Goal: Information Seeking & Learning: Learn about a topic

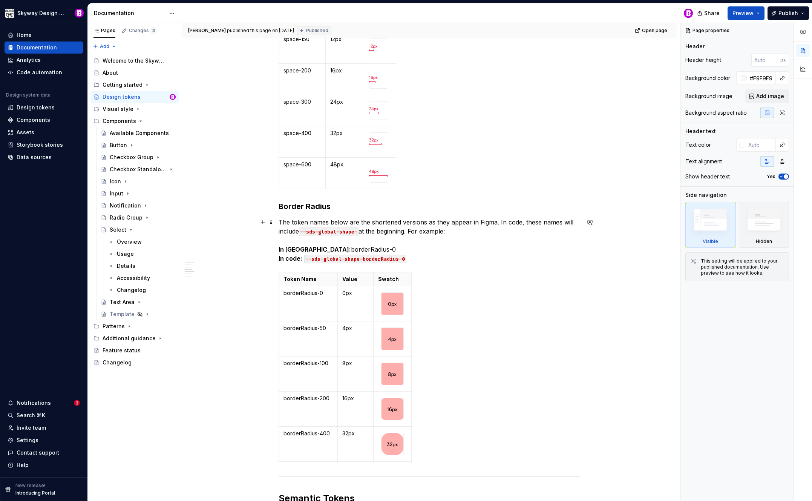
scroll to position [1405, 0]
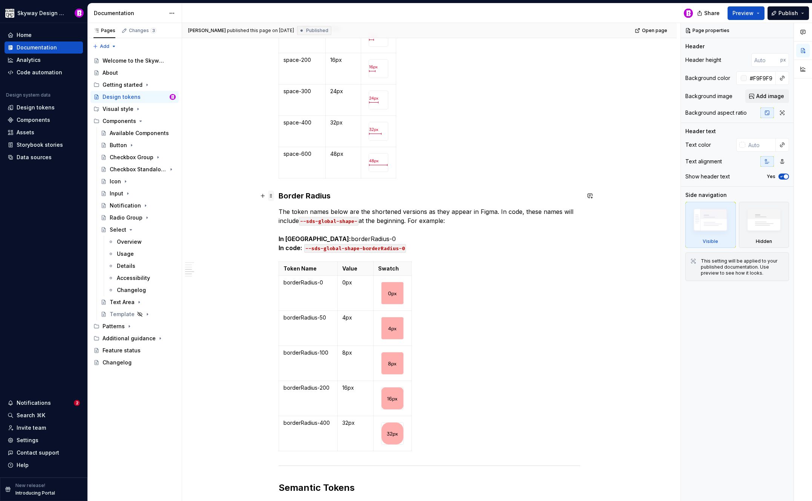
click at [271, 196] on span at bounding box center [271, 195] width 6 height 11
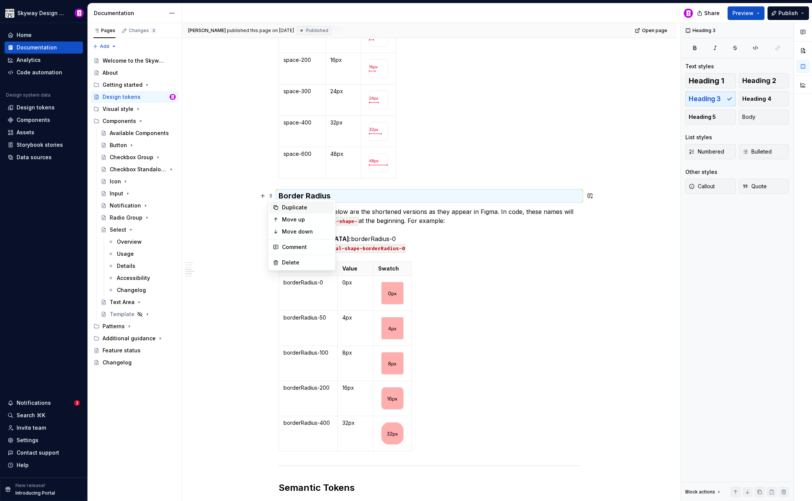
click at [288, 208] on div "Duplicate" at bounding box center [306, 208] width 49 height 8
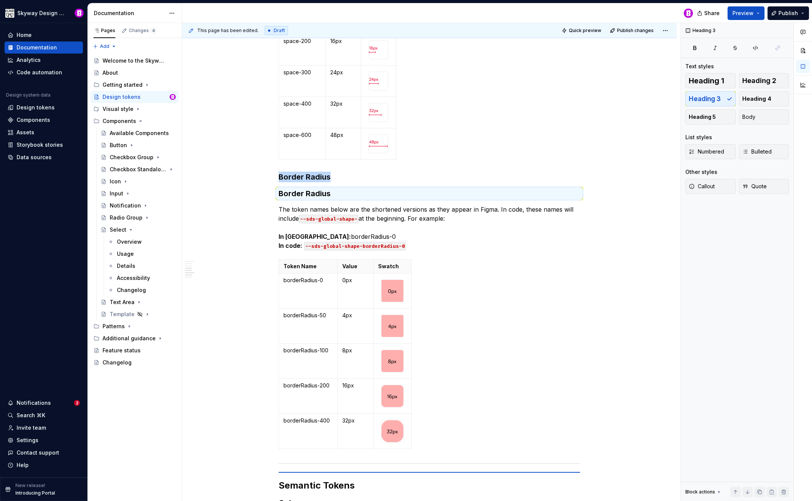
scroll to position [1424, 0]
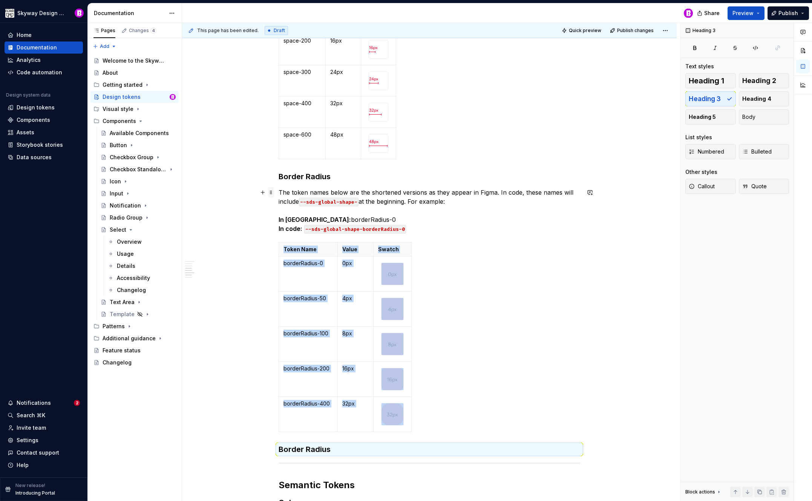
click at [271, 191] on span at bounding box center [271, 192] width 6 height 11
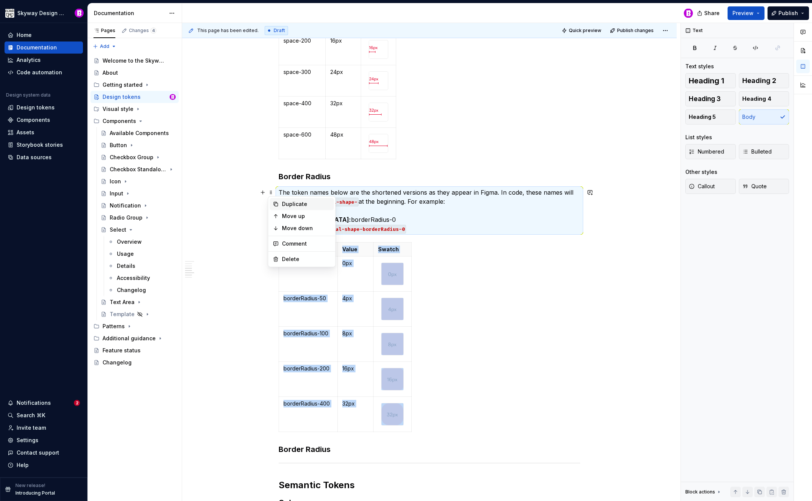
click at [294, 203] on div "Duplicate" at bounding box center [306, 204] width 49 height 8
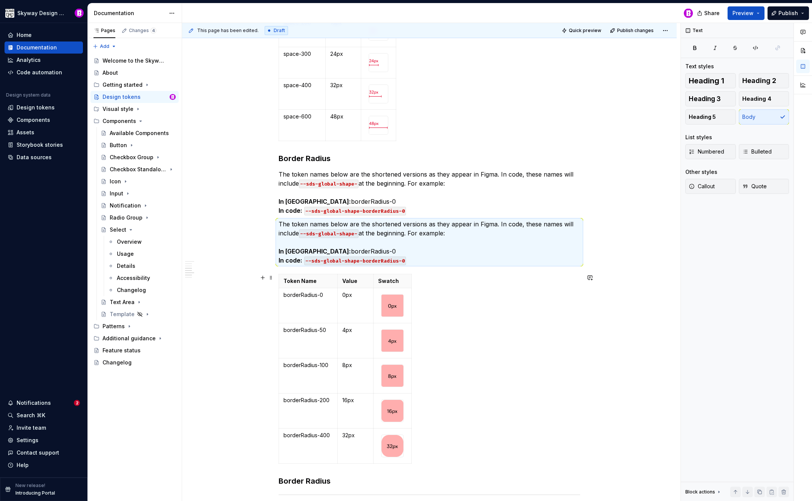
scroll to position [1541, 0]
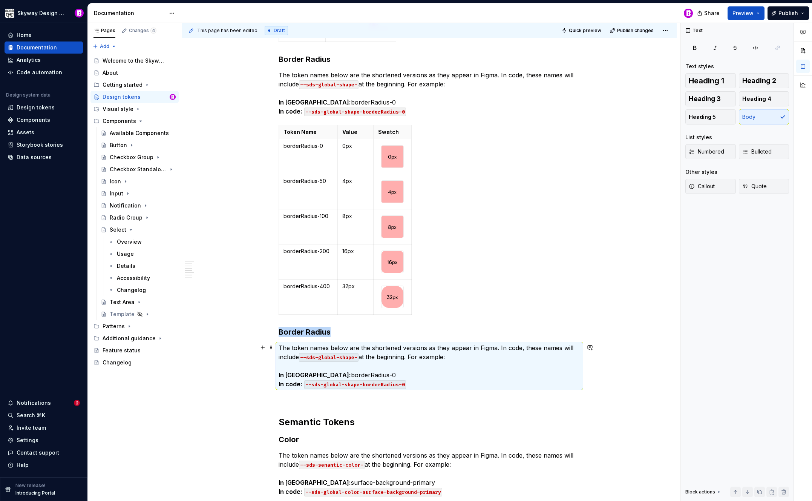
click at [421, 380] on p "The token names below are the shortened versions as they appear in Figma. In co…" at bounding box center [430, 365] width 302 height 45
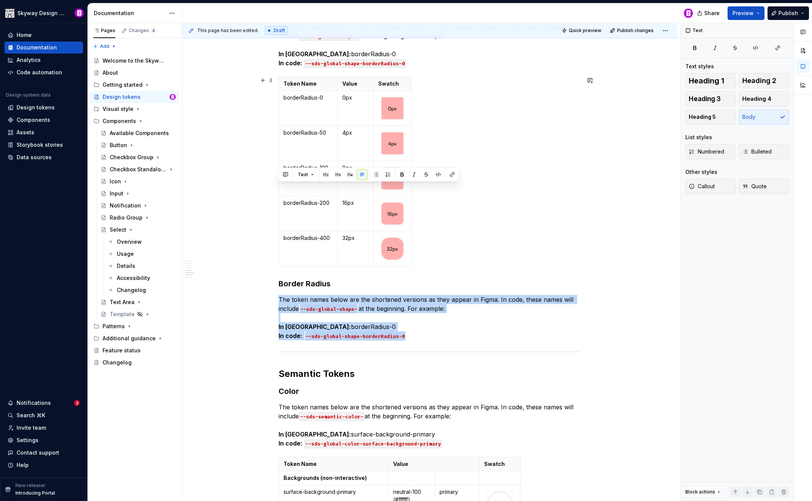
scroll to position [1700, 0]
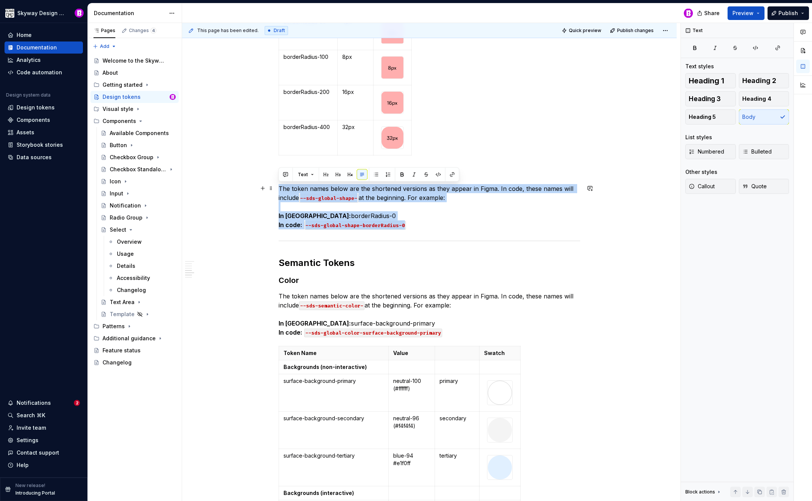
click at [623, 227] on div "Please note that design token names appear differently in Figma vs. code. This …" at bounding box center [429, 305] width 495 height 3735
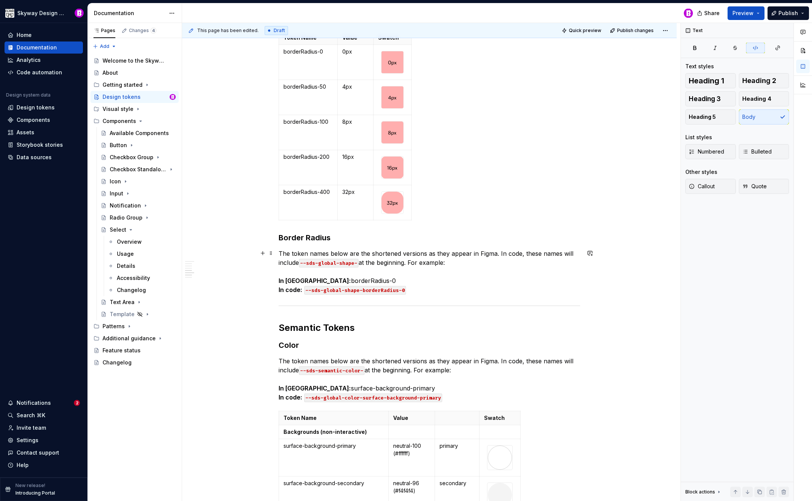
scroll to position [1578, 0]
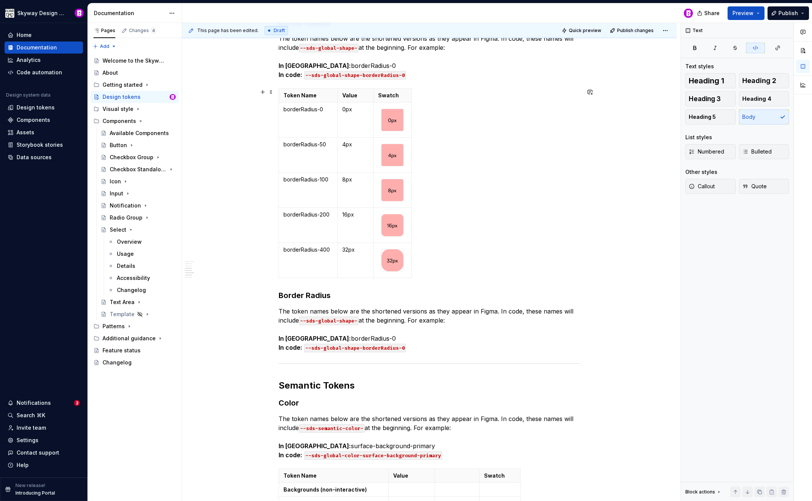
type textarea "*"
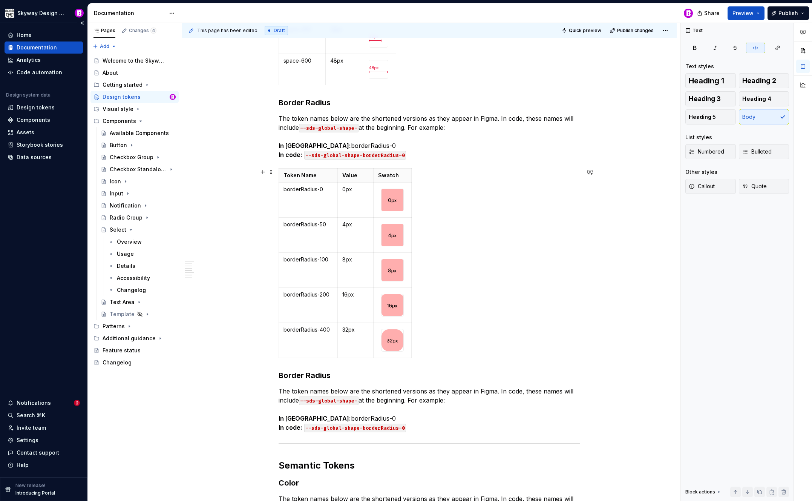
scroll to position [1523, 0]
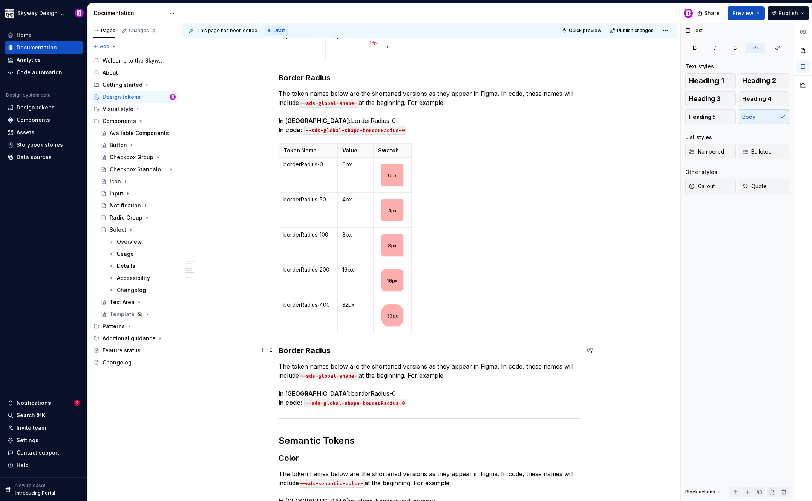
click at [327, 351] on h3 "Border Radius" at bounding box center [430, 350] width 302 height 11
drag, startPoint x: 330, startPoint y: 350, endPoint x: 276, endPoint y: 349, distance: 53.2
click at [276, 349] on div "Please note that design token names appear differently in Figma vs. code. This …" at bounding box center [429, 482] width 495 height 3735
click at [352, 376] on code "--sds-global-shape-" at bounding box center [329, 375] width 60 height 9
click at [355, 375] on code "--sds-global-shape-" at bounding box center [329, 375] width 60 height 9
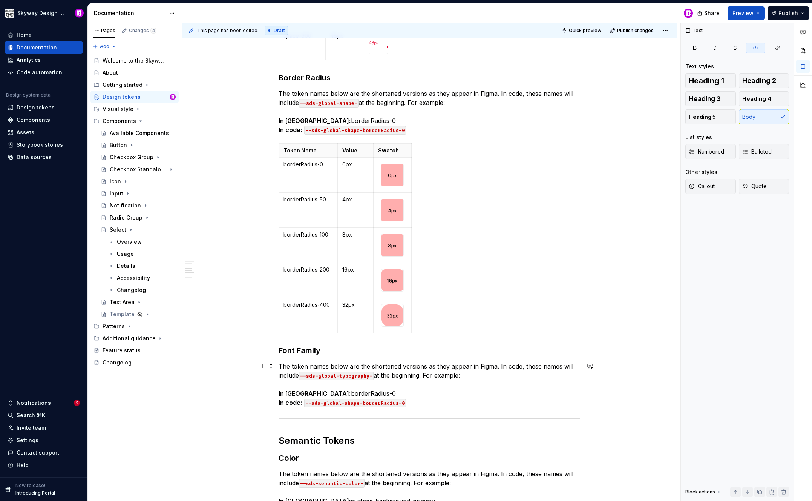
click at [396, 402] on code "--sds-global-shape-borderRadius-0" at bounding box center [355, 403] width 102 height 9
click at [344, 393] on p "The token names below are the shortened versions as they appear in Figma. In co…" at bounding box center [430, 384] width 302 height 45
drag, startPoint x: 351, startPoint y: 393, endPoint x: 360, endPoint y: 391, distance: 8.8
click at [308, 393] on p "The token names below are the shortened versions as they appear in Figma. In co…" at bounding box center [430, 384] width 302 height 45
click at [574, 397] on p "The token names below are the shortened versions as they appear in Figma. In co…" at bounding box center [430, 384] width 302 height 45
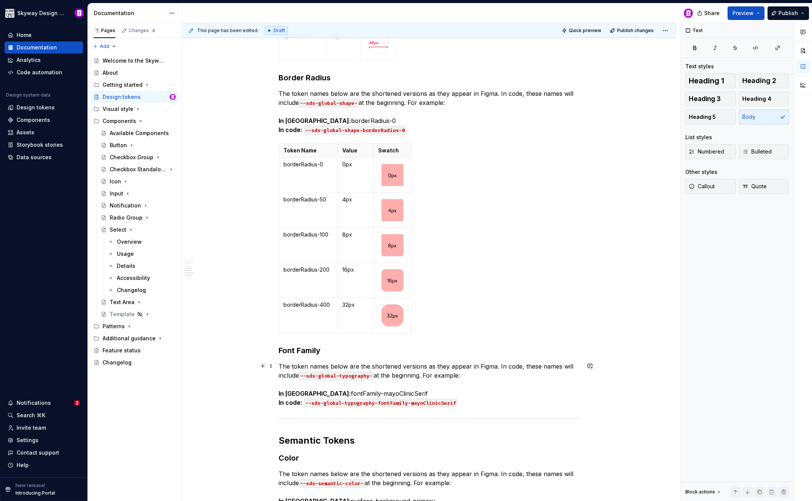
click at [339, 393] on p "The token names below are the shortened versions as they appear in Figma. In co…" at bounding box center [430, 384] width 302 height 45
click at [532, 383] on p "The token names below are the shortened versions as they appear in Figma. In co…" at bounding box center [430, 384] width 302 height 45
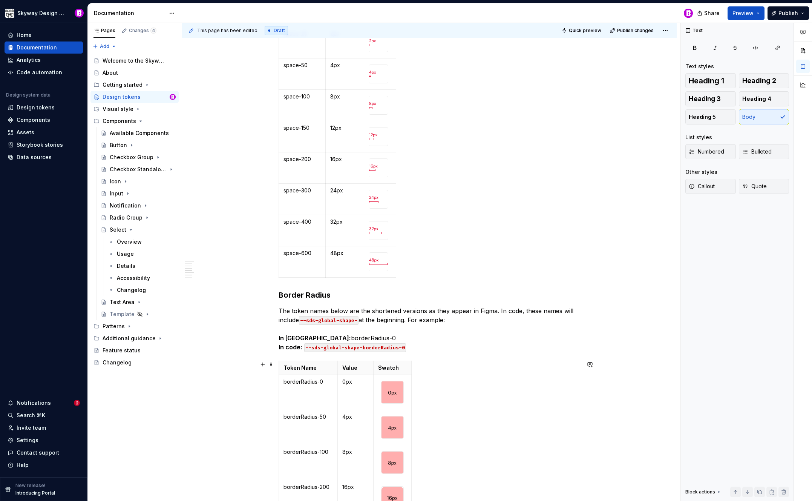
scroll to position [1035, 0]
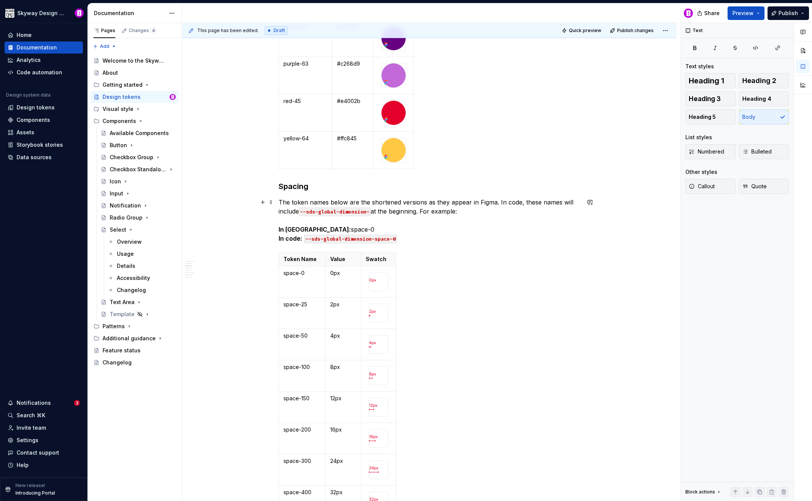
click at [327, 227] on p "The token names below are the shortened versions as they appear in Figma. In co…" at bounding box center [430, 220] width 302 height 45
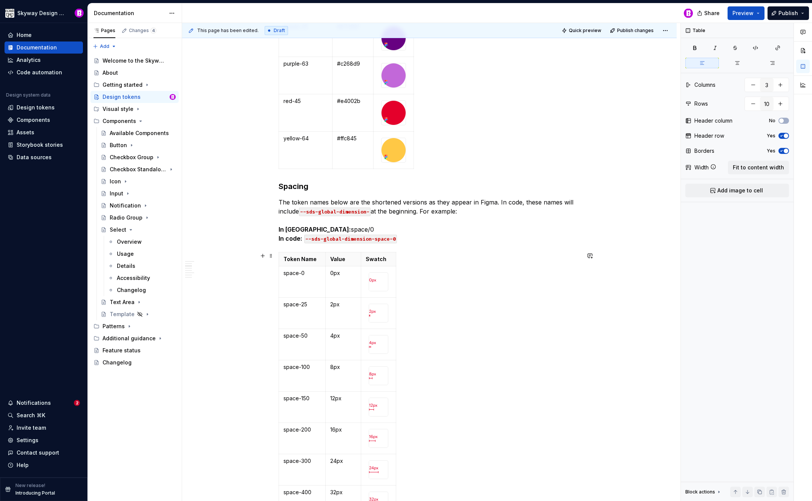
click at [431, 264] on div "Token Name Value Swatch space-0 0px space-25 2px space-50 4px space-100 8px spa…" at bounding box center [430, 401] width 302 height 299
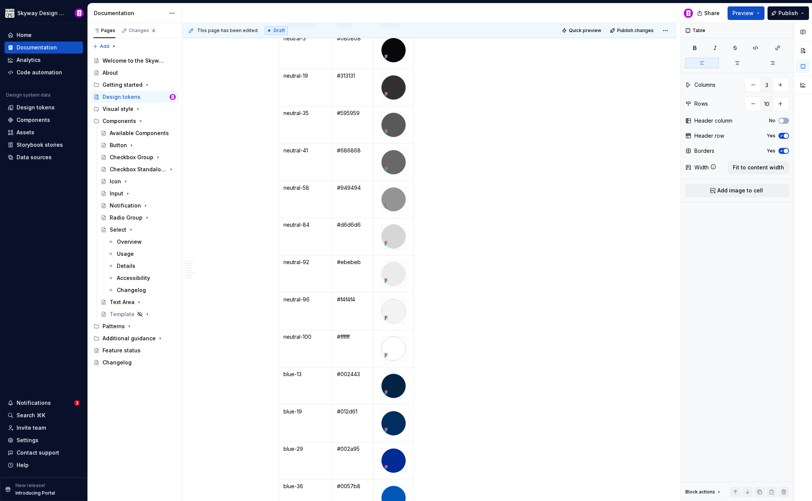
scroll to position [14, 0]
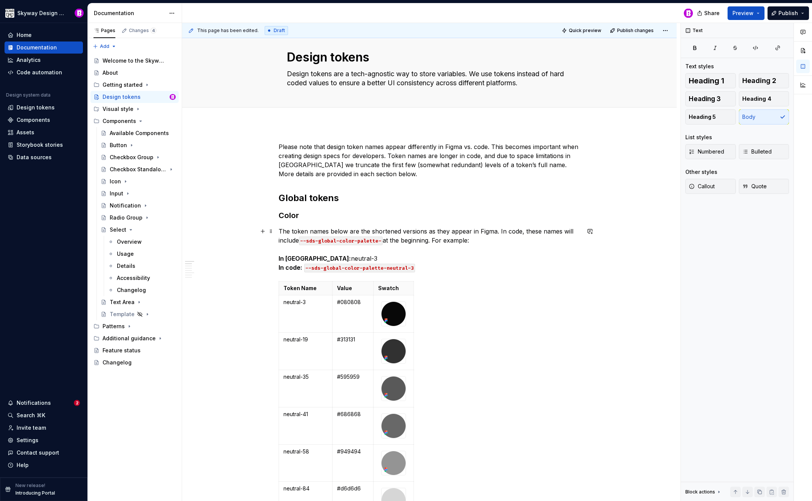
click at [341, 256] on p "The token names below are the shortened versions as they appear in Figma. In co…" at bounding box center [430, 249] width 302 height 45
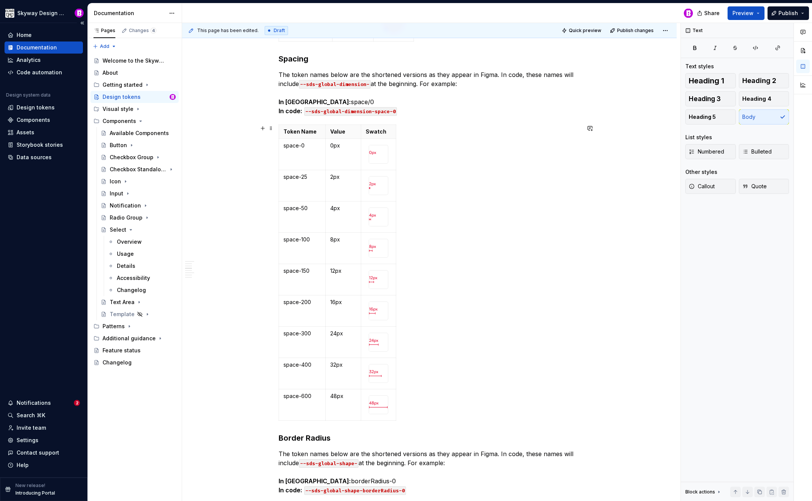
scroll to position [1314, 0]
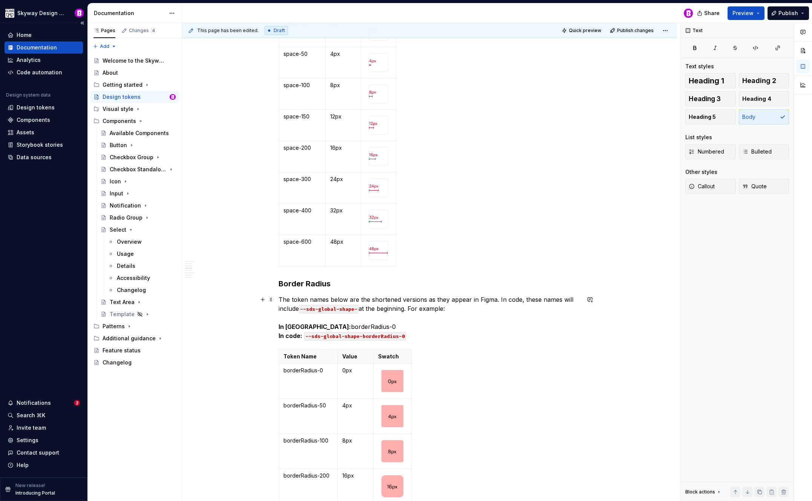
type textarea "*"
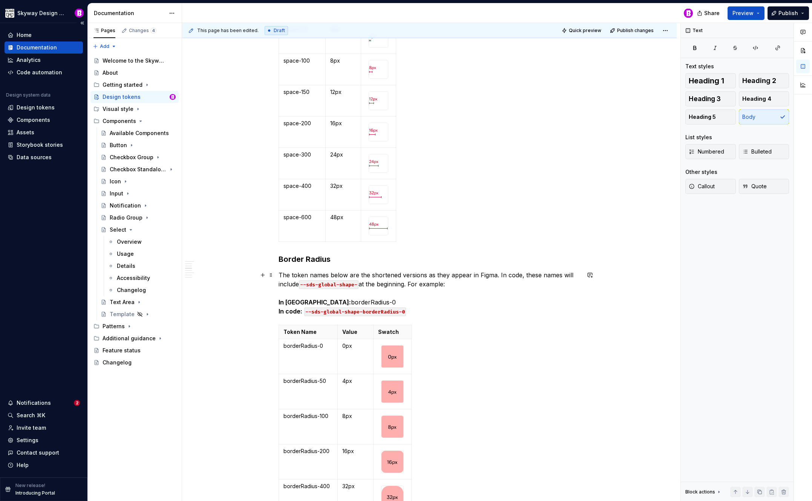
scroll to position [1342, 0]
click at [358, 301] on p "The token names below are the shortened versions as they appear in Figma. In co…" at bounding box center [430, 292] width 302 height 45
click at [471, 302] on p "The token names below are the shortened versions as they appear in Figma. In co…" at bounding box center [430, 292] width 302 height 45
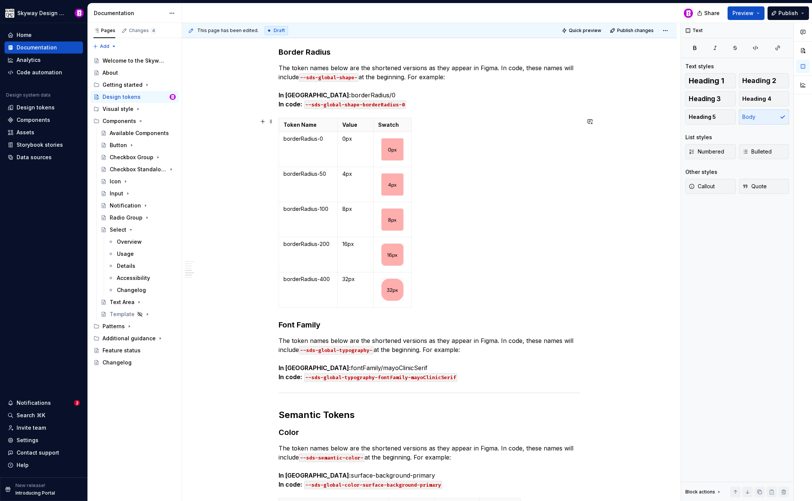
scroll to position [1591, 0]
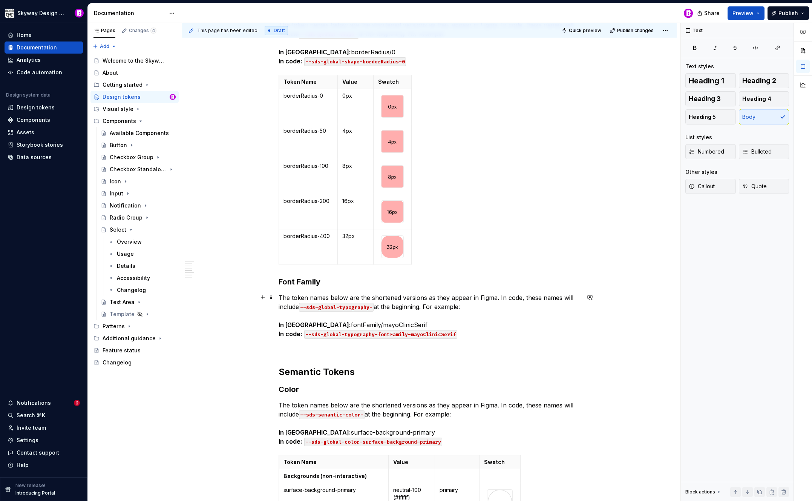
click at [393, 324] on p "The token names below are the shortened versions as they appear in Figma. In co…" at bounding box center [430, 315] width 302 height 45
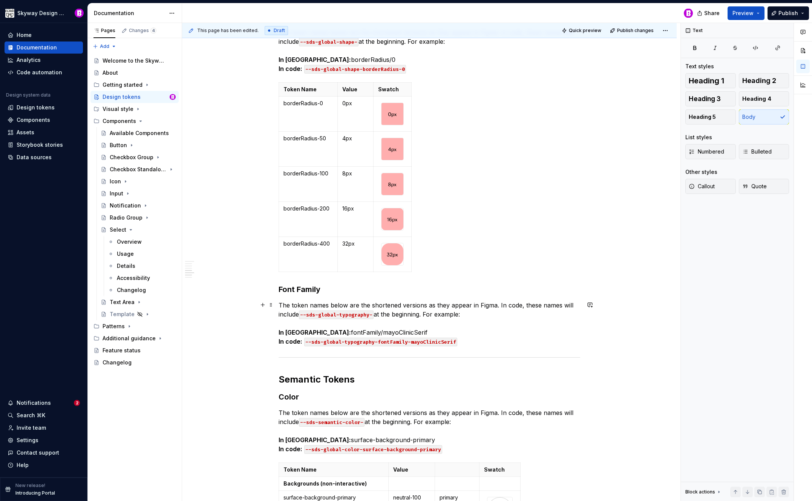
scroll to position [1584, 0]
click at [273, 86] on span at bounding box center [271, 86] width 6 height 11
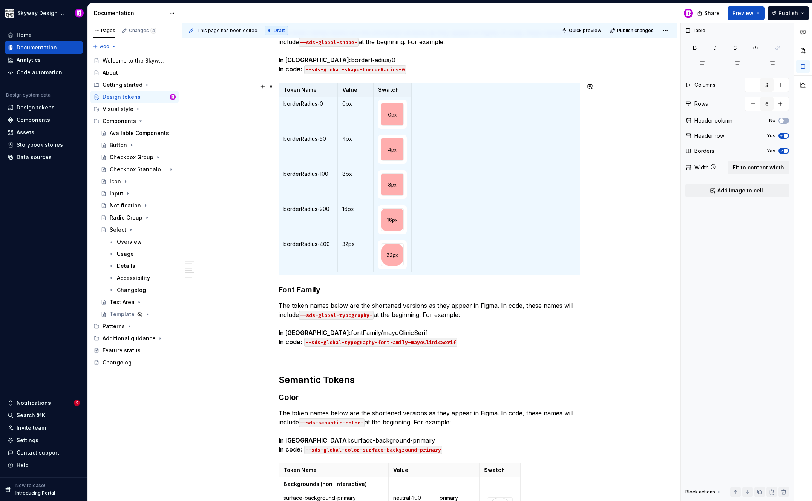
click at [238, 131] on div "Please note that design token names appear differently in Figma vs. code. This …" at bounding box center [429, 421] width 495 height 3735
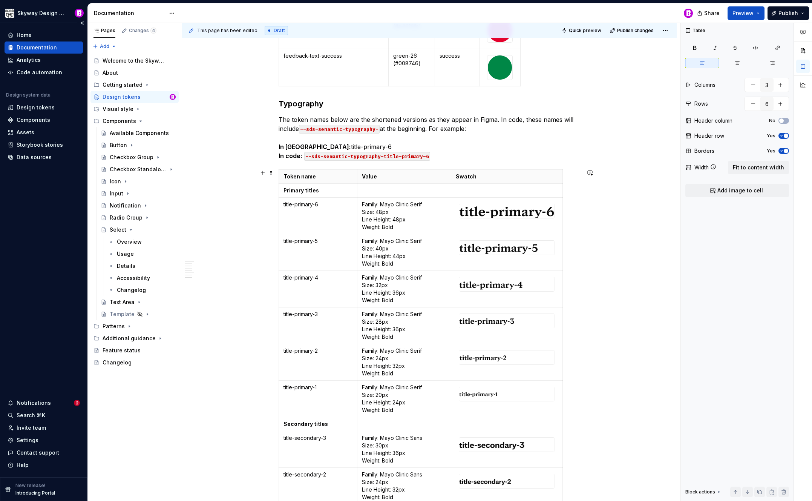
scroll to position [2937, 0]
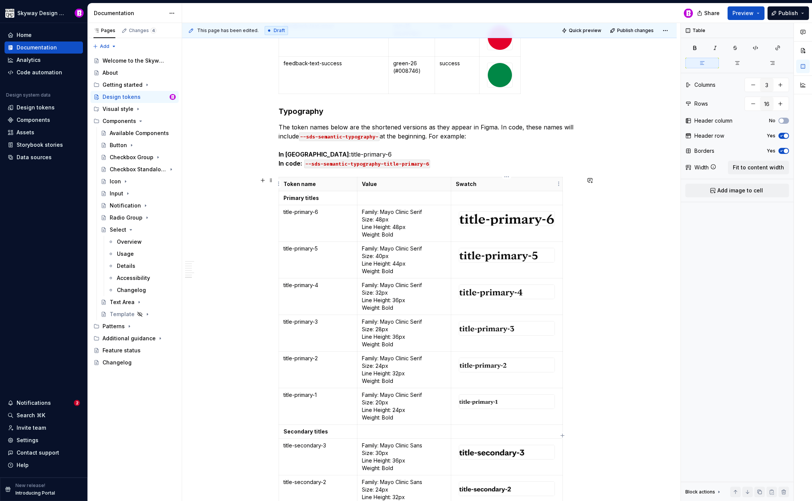
click at [473, 183] on p "Swatch" at bounding box center [507, 184] width 102 height 8
drag, startPoint x: 480, startPoint y: 184, endPoint x: 457, endPoint y: 185, distance: 23.0
click at [457, 185] on p "Swatch" at bounding box center [507, 184] width 102 height 8
click at [580, 240] on div "Token name Value Example Primary titles title-primary-6 Family: Mayo Clinic Ser…" at bounding box center [430, 437] width 302 height 521
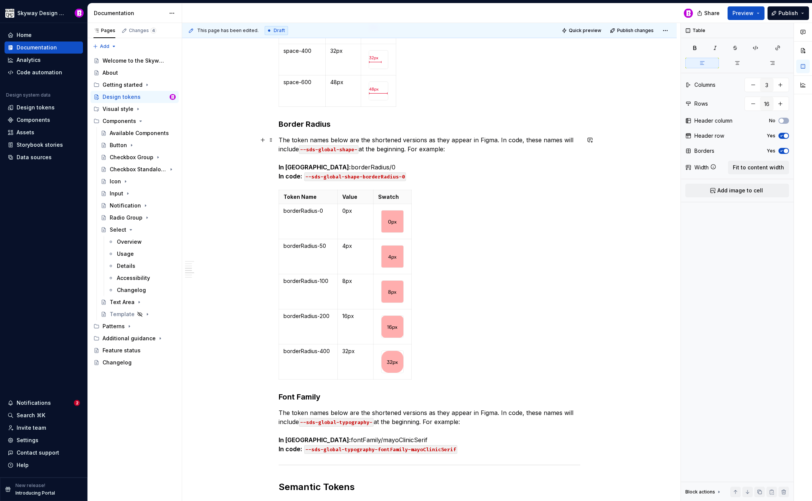
scroll to position [1472, 0]
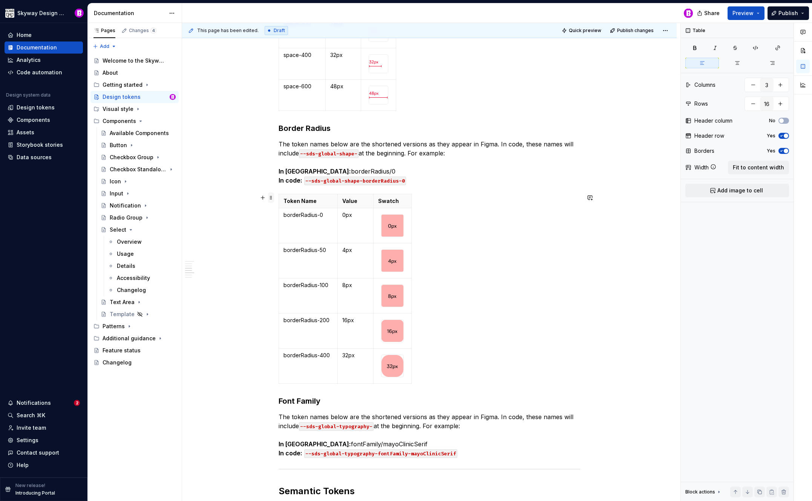
click at [272, 199] on span at bounding box center [271, 197] width 6 height 11
type input "6"
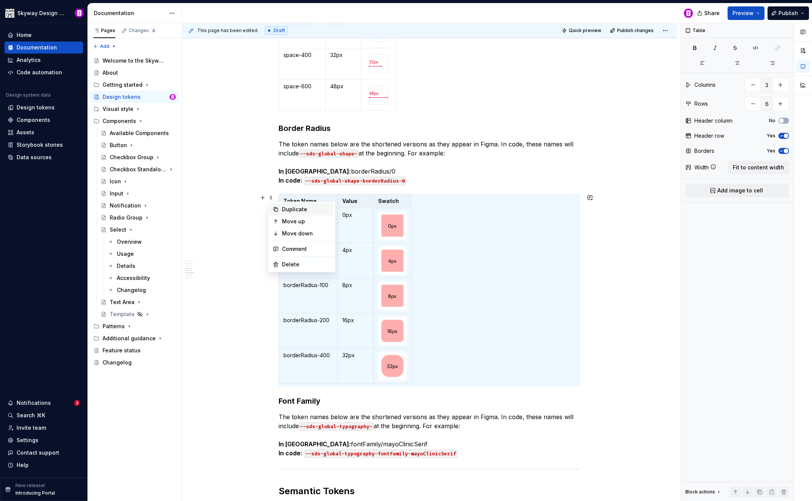
click at [286, 211] on div "Duplicate" at bounding box center [306, 210] width 49 height 8
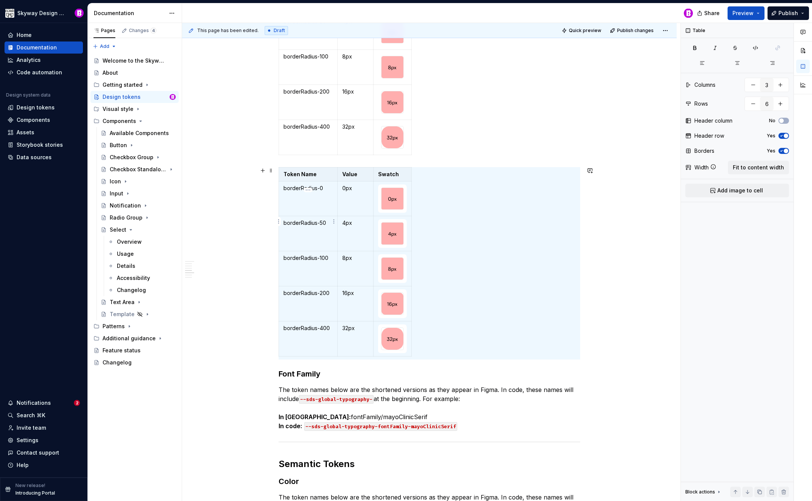
scroll to position [1797, 0]
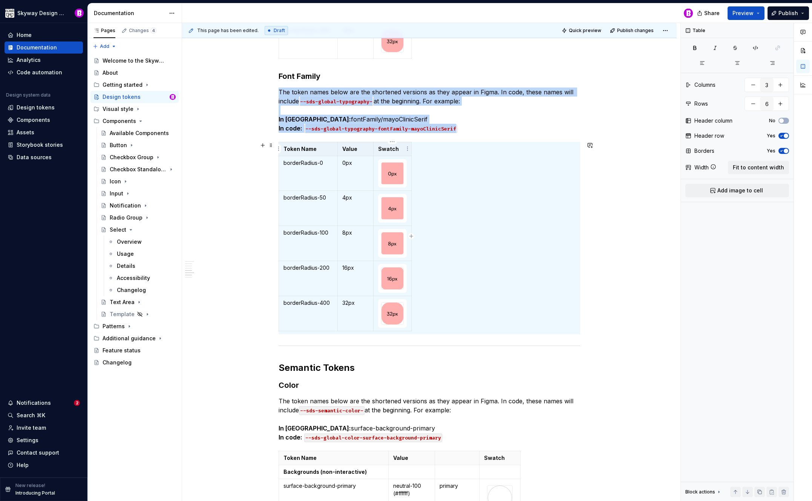
click at [397, 147] on p "Swatch" at bounding box center [392, 149] width 29 height 8
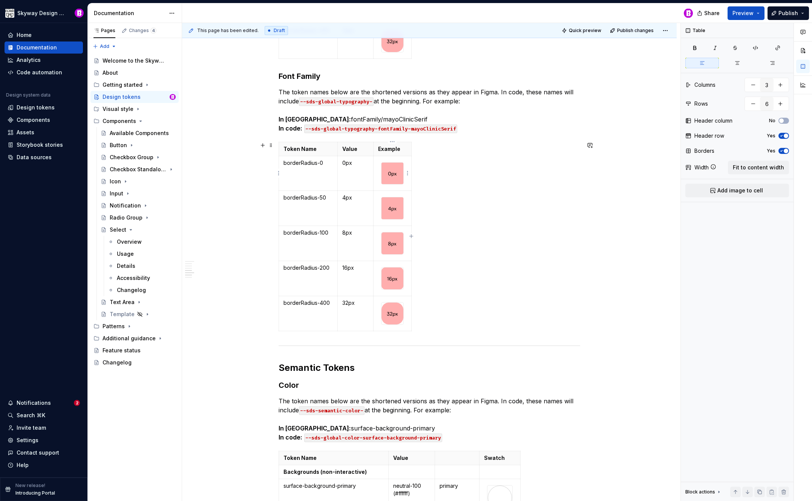
click at [386, 172] on img at bounding box center [393, 174] width 22 height 22
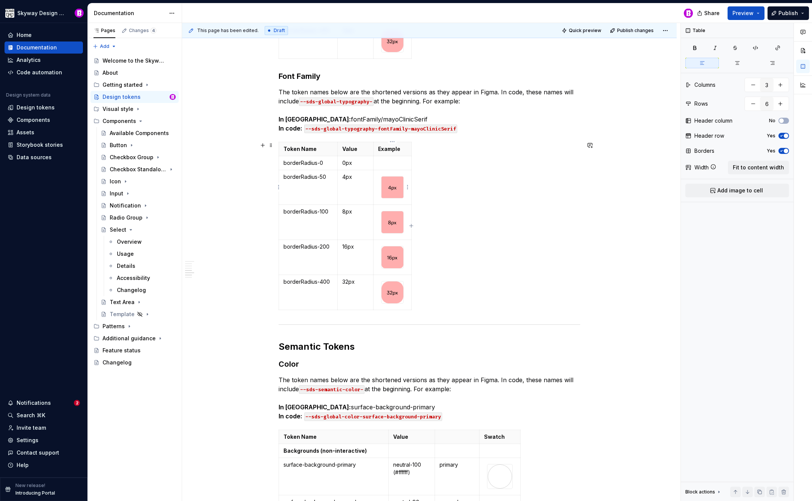
click at [389, 187] on img at bounding box center [393, 187] width 22 height 22
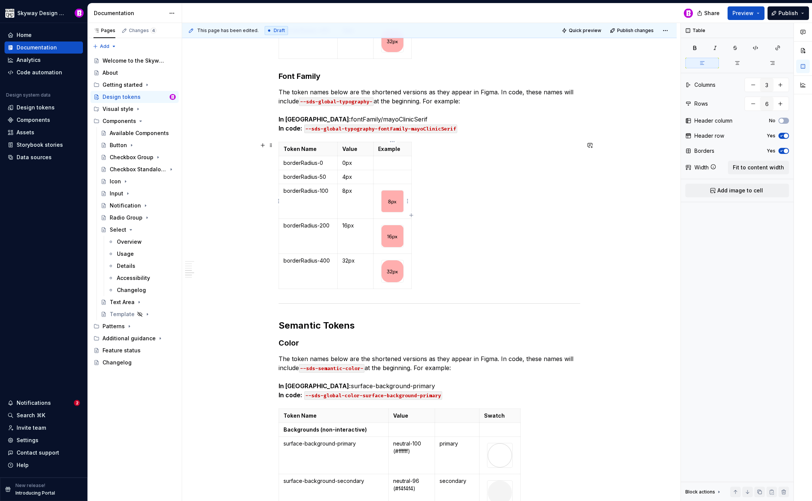
click at [388, 200] on img at bounding box center [393, 201] width 22 height 22
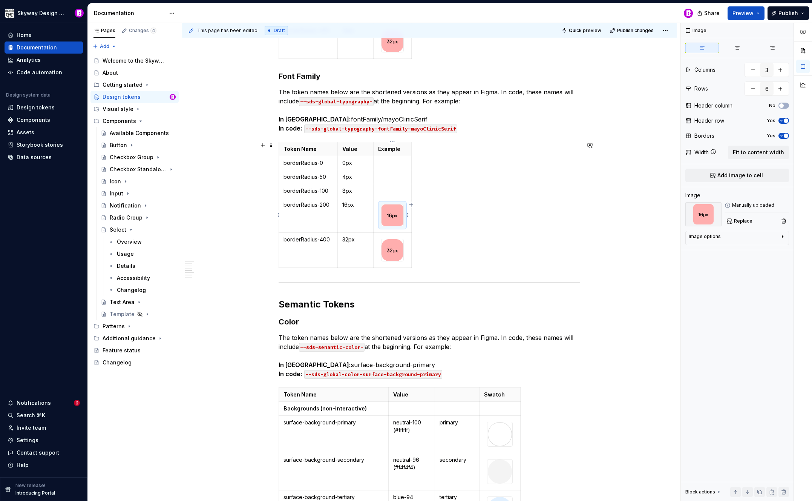
click at [391, 207] on img at bounding box center [393, 215] width 22 height 22
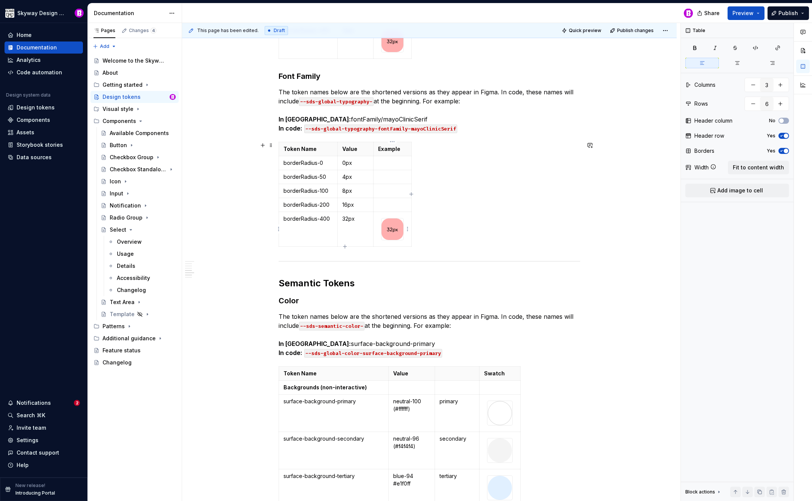
click at [393, 232] on img at bounding box center [393, 229] width 22 height 22
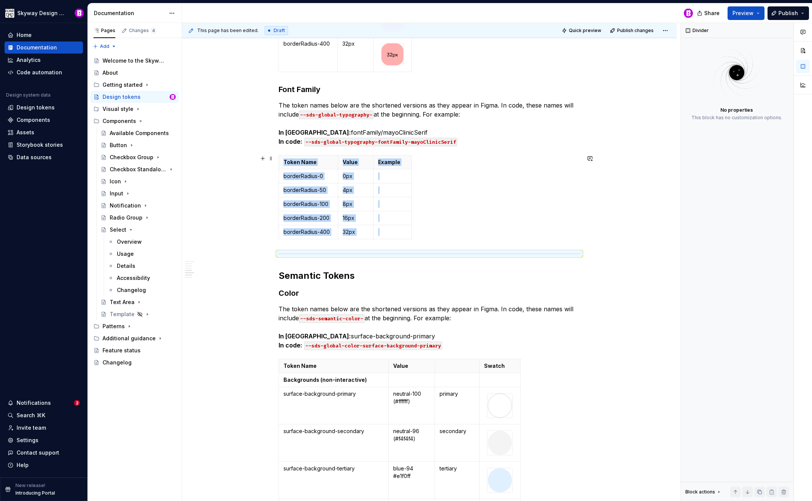
scroll to position [1775, 0]
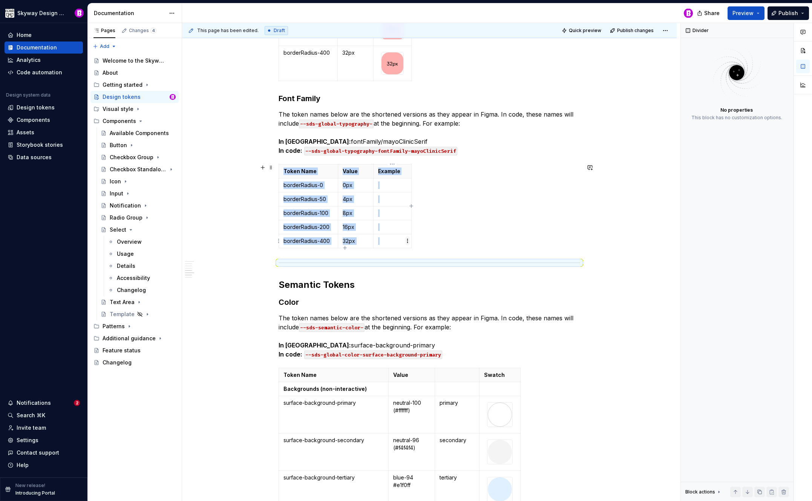
click at [406, 241] on html "Skyway Design System Home Documentation Analytics Code automation Design system…" at bounding box center [406, 250] width 812 height 501
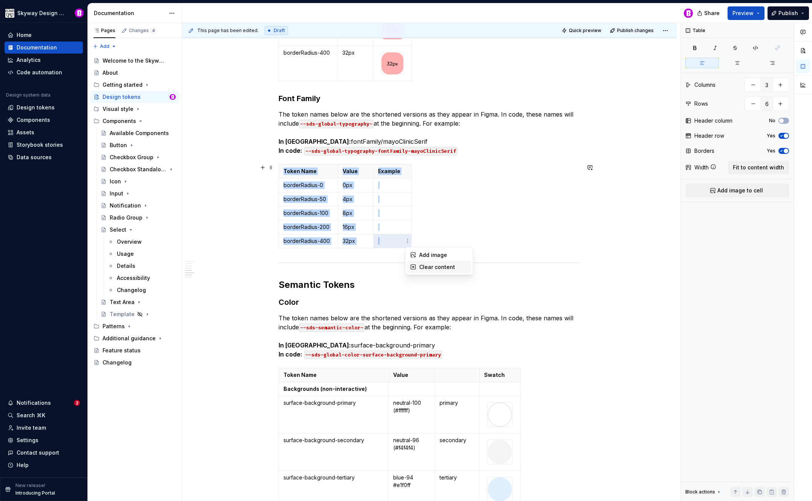
click at [429, 264] on div "Clear content" at bounding box center [443, 267] width 49 height 8
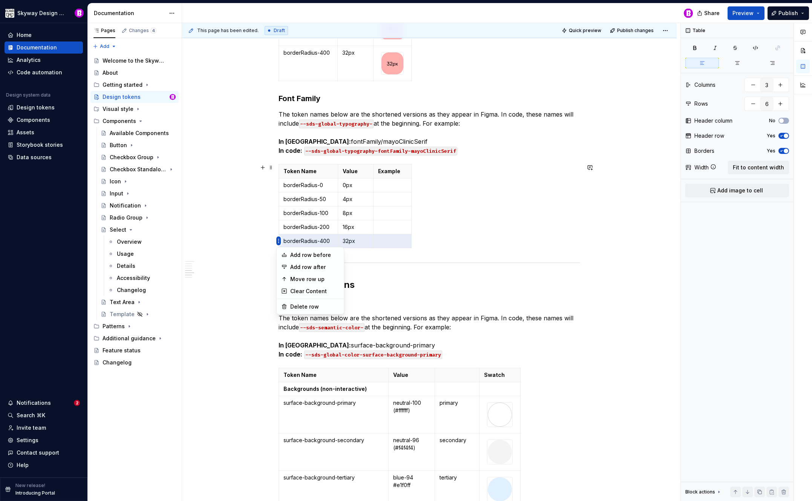
click at [279, 241] on html "Skyway Design System Home Documentation Analytics Code automation Design system…" at bounding box center [406, 250] width 812 height 501
drag, startPoint x: 310, startPoint y: 304, endPoint x: 308, endPoint y: 280, distance: 23.5
click at [310, 304] on div "Delete row" at bounding box center [314, 307] width 49 height 8
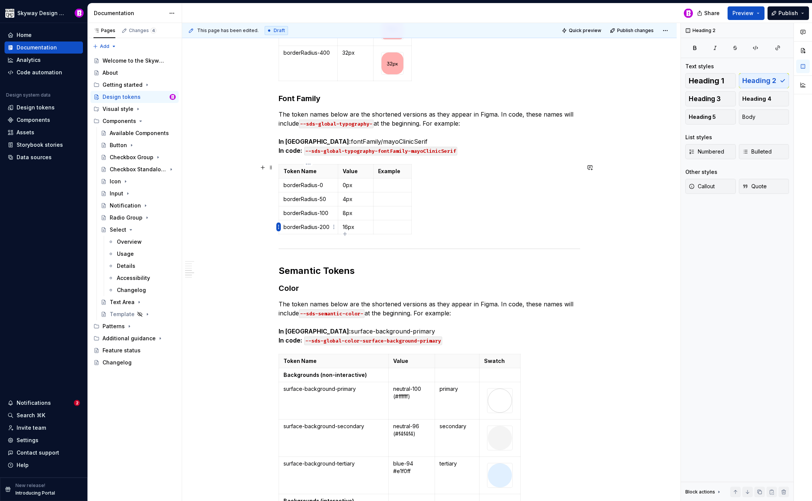
click at [279, 226] on html "Skyway Design System Home Documentation Analytics Code automation Design system…" at bounding box center [406, 250] width 812 height 501
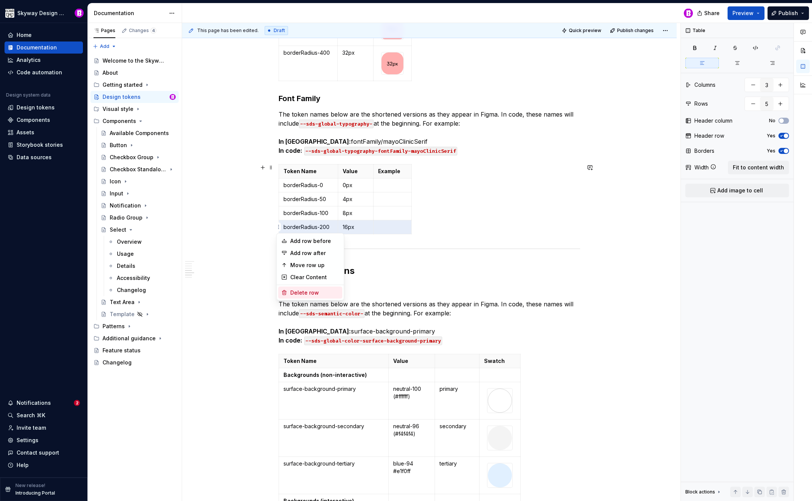
click at [304, 290] on div "Delete row" at bounding box center [314, 293] width 49 height 8
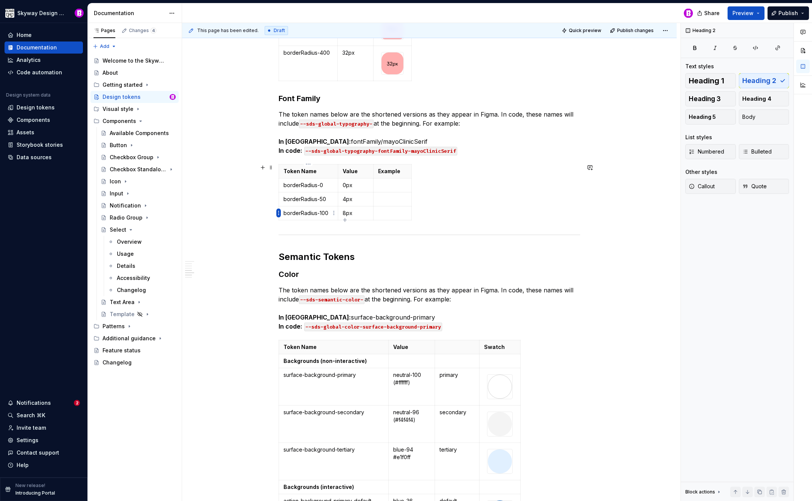
click at [279, 213] on html "Skyway Design System Home Documentation Analytics Code automation Design system…" at bounding box center [406, 250] width 812 height 501
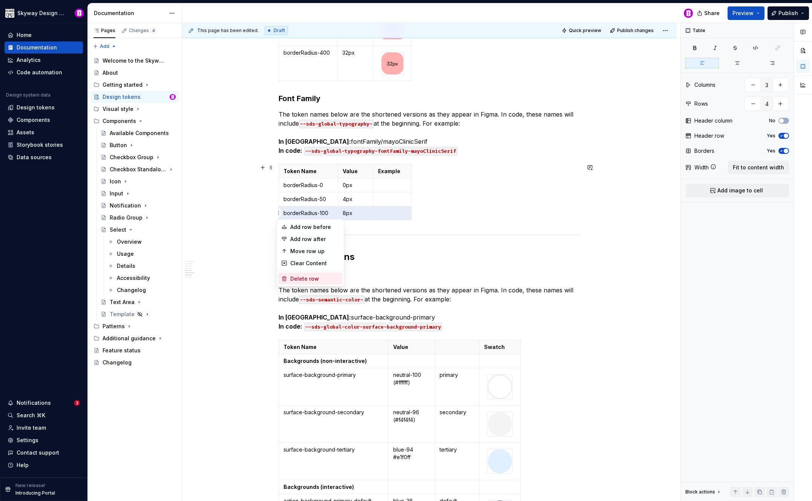
click at [307, 277] on div "Delete row" at bounding box center [314, 279] width 49 height 8
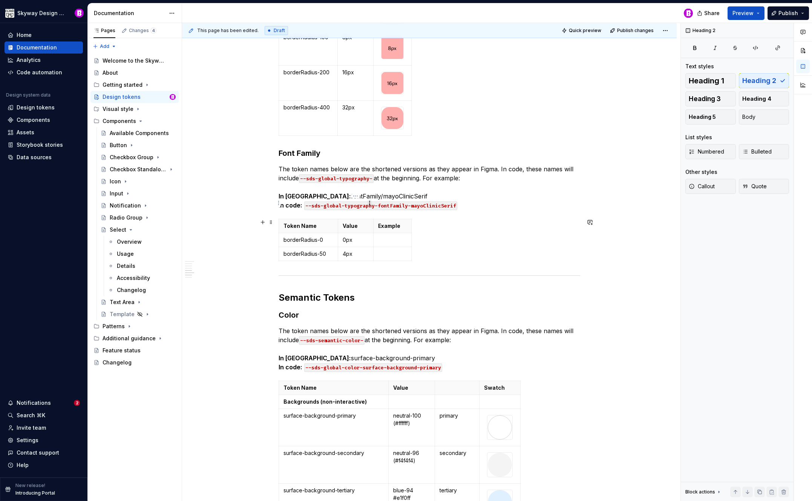
scroll to position [1713, 0]
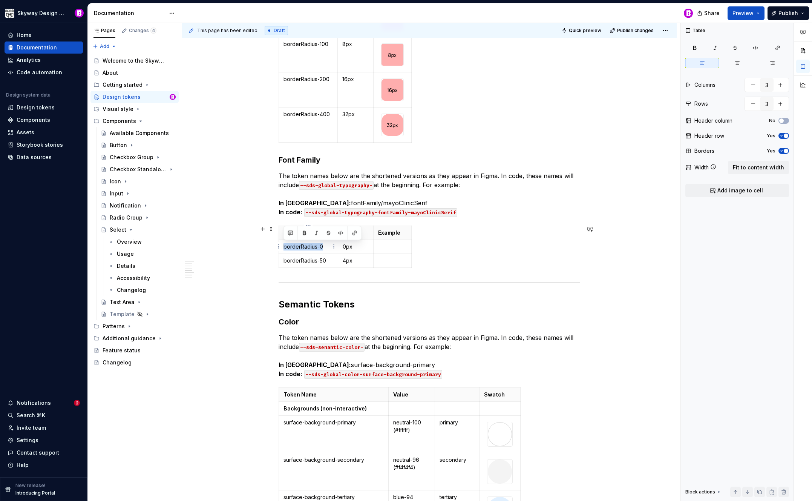
drag, startPoint x: 322, startPoint y: 246, endPoint x: 283, endPoint y: 247, distance: 39.2
click at [284, 247] on p "borderRadius-0" at bounding box center [309, 247] width 50 height 8
drag, startPoint x: 339, startPoint y: 233, endPoint x: 370, endPoint y: 233, distance: 30.9
click at [370, 233] on th "Value" at bounding box center [387, 233] width 36 height 14
drag, startPoint x: 405, startPoint y: 233, endPoint x: 459, endPoint y: 230, distance: 54.4
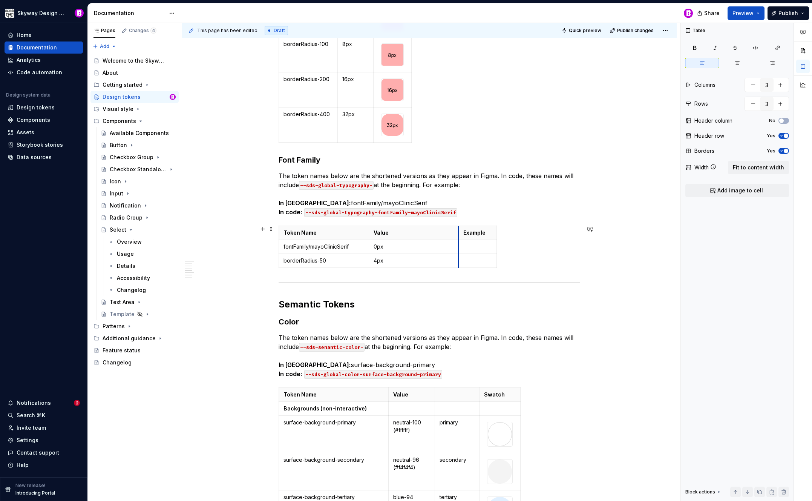
click at [459, 230] on th "Example" at bounding box center [478, 233] width 38 height 14
click at [399, 248] on p "0px" at bounding box center [414, 247] width 81 height 8
click at [389, 249] on p "0px" at bounding box center [414, 247] width 81 height 8
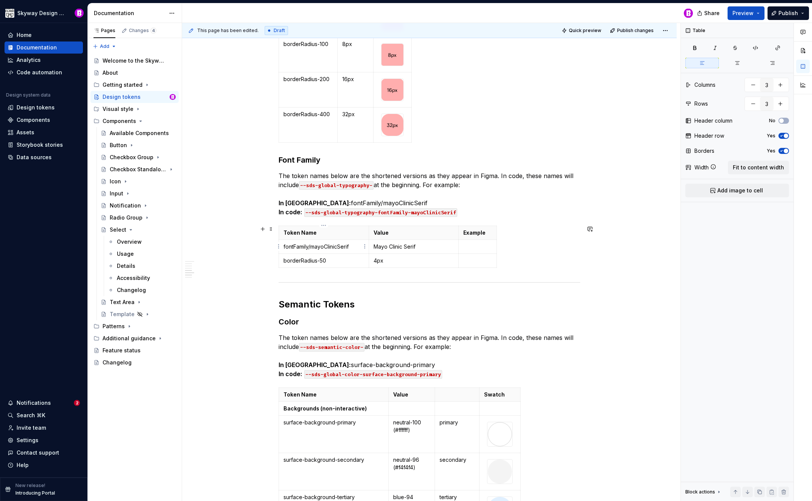
click at [341, 249] on p "fontFamily/mayoClinicSerif" at bounding box center [324, 247] width 81 height 8
click at [340, 249] on p "fontFamily/mayoClinicSerif" at bounding box center [324, 247] width 81 height 8
click at [351, 239] on th "Token Name" at bounding box center [324, 233] width 90 height 14
drag, startPoint x: 352, startPoint y: 245, endPoint x: 284, endPoint y: 247, distance: 68.7
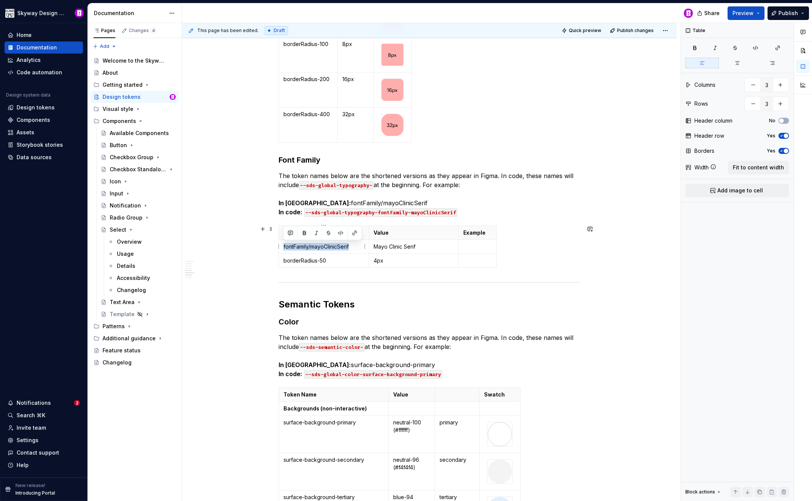
click at [284, 247] on p "fontFamily/mayoClinicSerif" at bounding box center [324, 247] width 81 height 8
copy p "fontFamily/mayoClinicSerif"
drag, startPoint x: 329, startPoint y: 261, endPoint x: 282, endPoint y: 259, distance: 47.2
click at [282, 259] on td "borderRadius-50" at bounding box center [324, 260] width 90 height 14
click at [388, 261] on p "4px" at bounding box center [414, 261] width 81 height 8
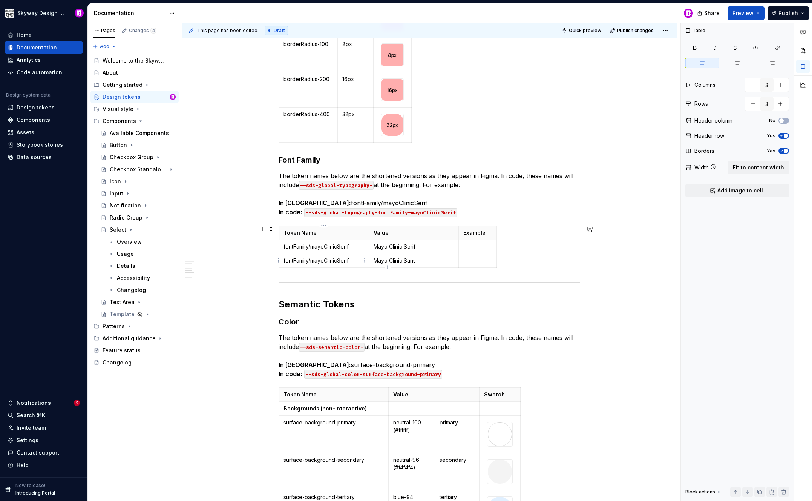
drag, startPoint x: 352, startPoint y: 259, endPoint x: 358, endPoint y: 260, distance: 5.7
click at [352, 259] on p "fontFamily/mayoClinicSerif" at bounding box center [324, 261] width 81 height 8
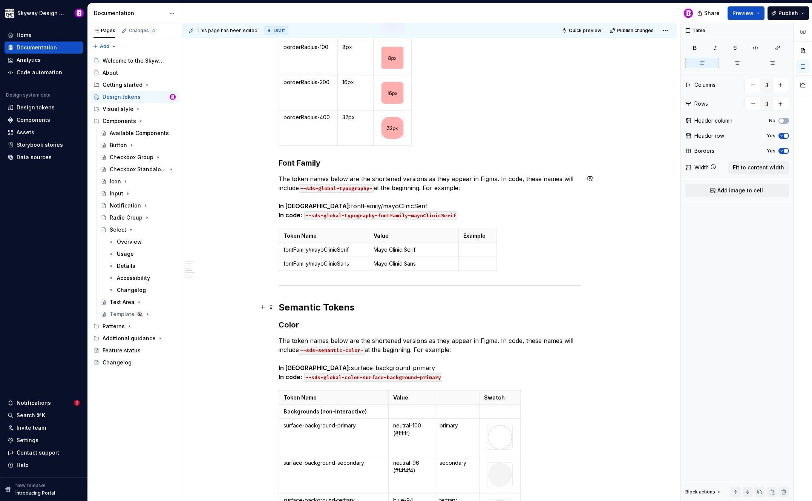
scroll to position [1711, 0]
click at [486, 248] on p at bounding box center [477, 250] width 29 height 8
drag, startPoint x: 421, startPoint y: 249, endPoint x: 381, endPoint y: 249, distance: 40.0
click at [381, 249] on p "Mayo Clinic Serif" at bounding box center [414, 250] width 81 height 8
click at [382, 249] on p "Mayo Clinic Serif" at bounding box center [414, 250] width 81 height 8
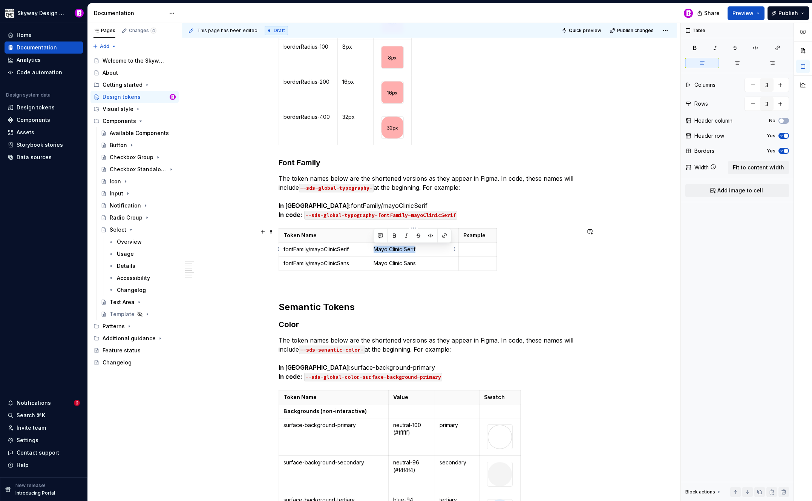
drag, startPoint x: 418, startPoint y: 250, endPoint x: 374, endPoint y: 247, distance: 43.8
click at [374, 247] on p "Mayo Clinic Serif" at bounding box center [414, 250] width 81 height 8
copy p "Mayo Clinic Serif"
click at [474, 248] on p at bounding box center [477, 250] width 29 height 8
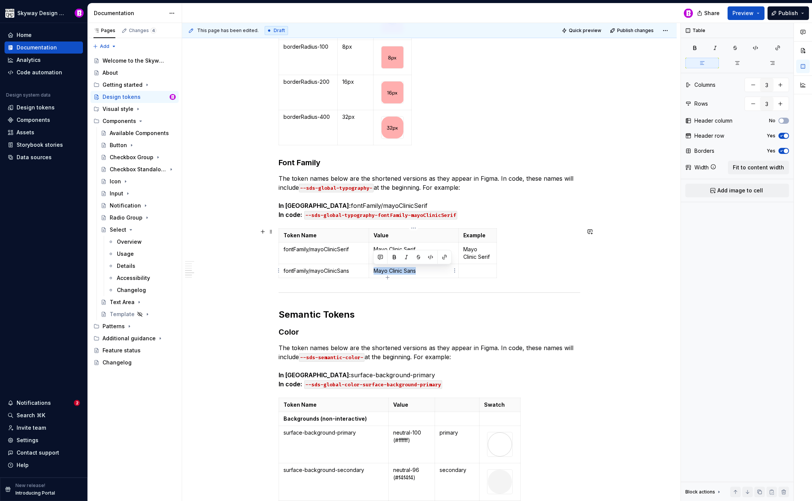
drag, startPoint x: 419, startPoint y: 269, endPoint x: 374, endPoint y: 271, distance: 45.7
click at [374, 271] on p "Mayo Clinic Sans" at bounding box center [414, 271] width 81 height 8
copy p "Mayo Clinic Sans"
click at [482, 268] on p at bounding box center [477, 271] width 29 height 8
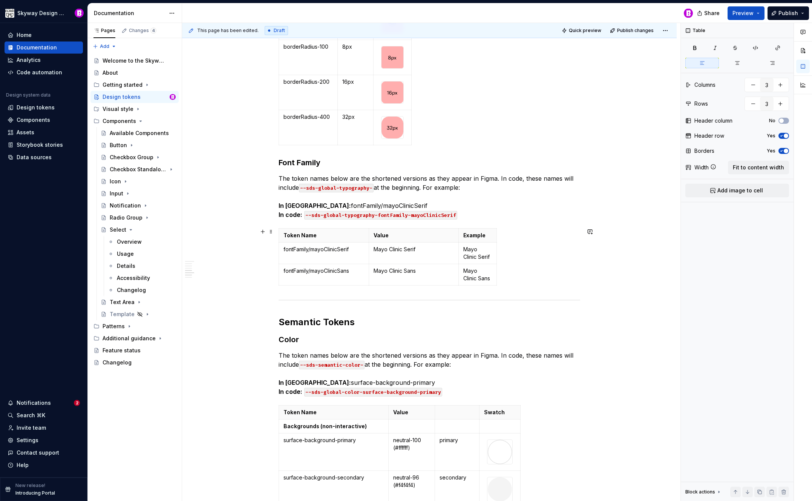
click at [529, 270] on div "Token Name Value Example fontFamily/mayoClinicSerif Mayo Clinic Serif Mayo Clin…" at bounding box center [430, 258] width 302 height 60
drag, startPoint x: 459, startPoint y: 263, endPoint x: 430, endPoint y: 264, distance: 28.3
click at [430, 264] on tbody "Token Name Value Example fontFamily/mayoClinicSerif Mayo Clinic Serif Mayo Clin…" at bounding box center [374, 256] width 190 height 57
click at [469, 267] on div "Token Name Value Example fontFamily/mayoClinicSerif Mayo Clinic Serif Mayo Clin…" at bounding box center [430, 258] width 302 height 60
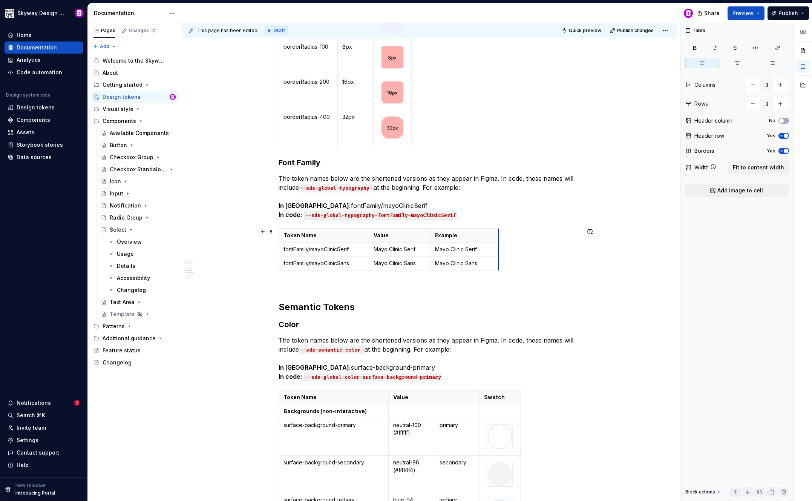
drag, startPoint x: 467, startPoint y: 266, endPoint x: 497, endPoint y: 263, distance: 30.3
drag, startPoint x: 479, startPoint y: 263, endPoint x: 436, endPoint y: 262, distance: 43.4
click at [436, 262] on p "Mayo Clinic Sans" at bounding box center [464, 263] width 59 height 8
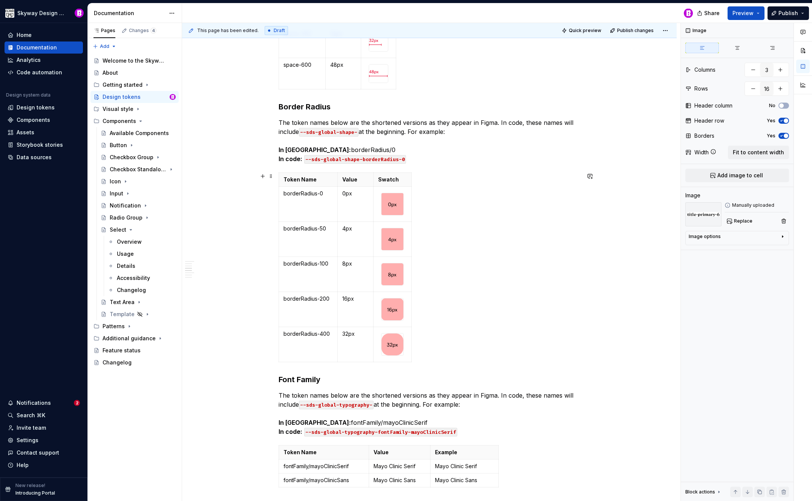
scroll to position [1728, 0]
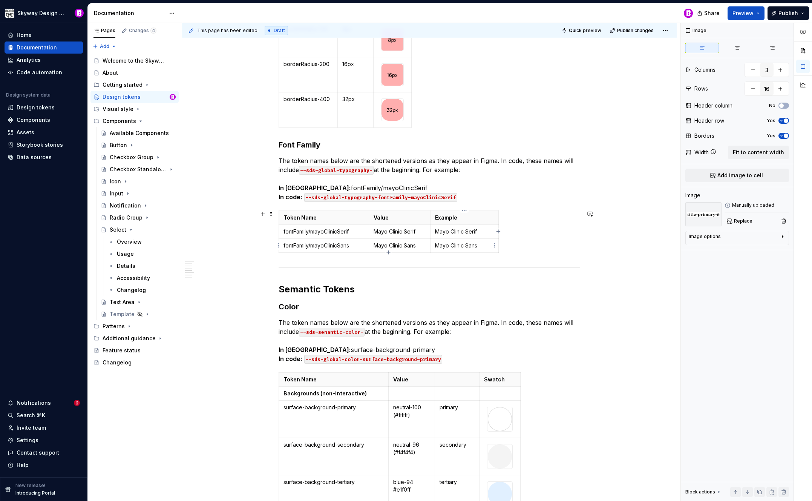
click at [481, 247] on p "Mayo Clinic Sans" at bounding box center [464, 246] width 59 height 8
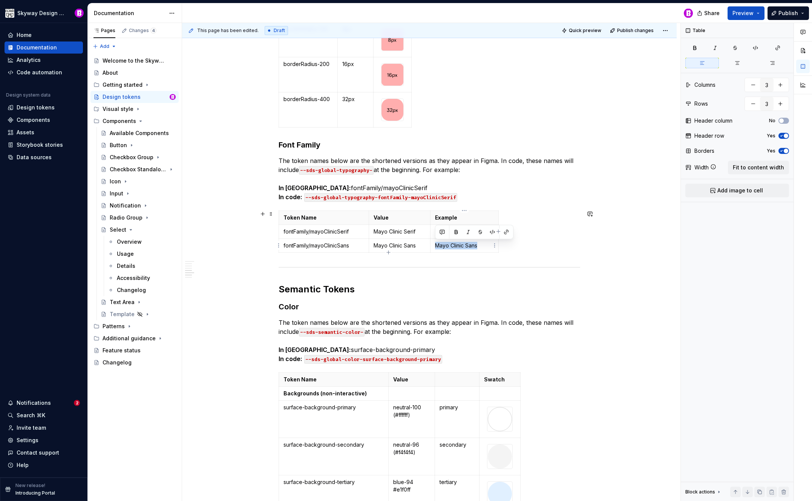
drag, startPoint x: 481, startPoint y: 246, endPoint x: 433, endPoint y: 246, distance: 47.5
click at [433, 246] on td "Mayo Clinic Sans" at bounding box center [465, 245] width 68 height 14
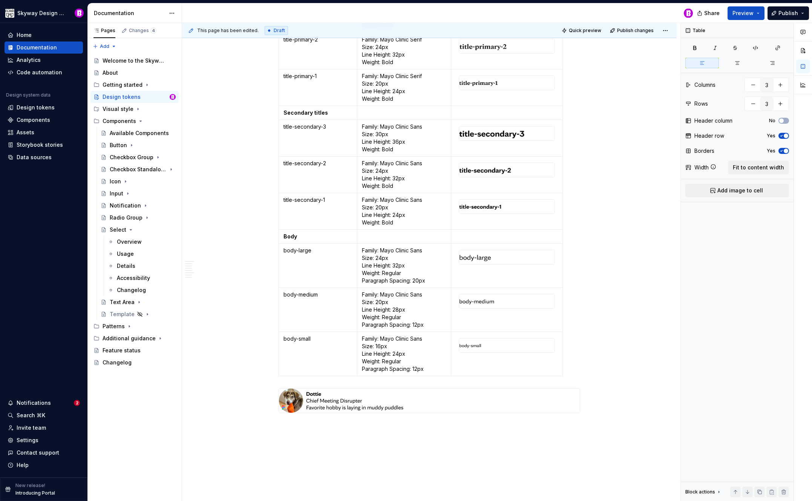
scroll to position [3295, 0]
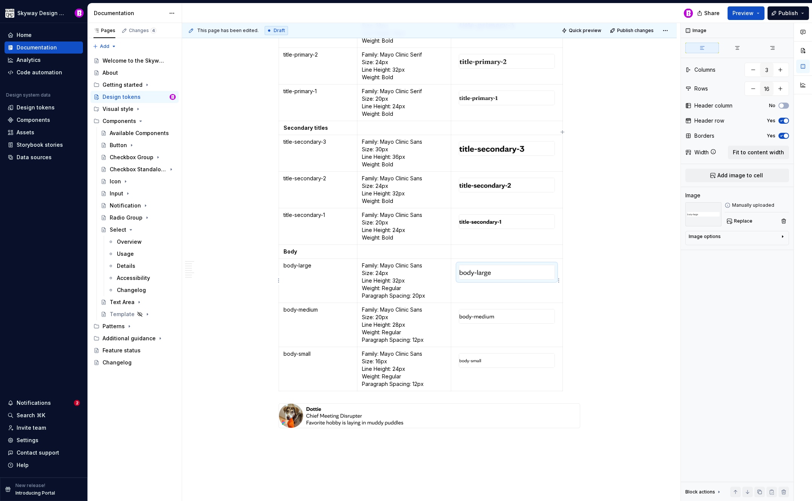
click at [502, 273] on img at bounding box center [506, 272] width 95 height 14
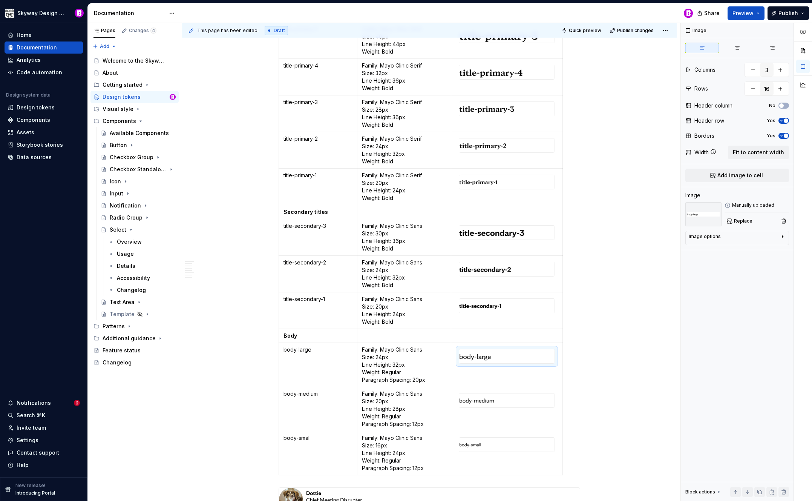
scroll to position [2946, 0]
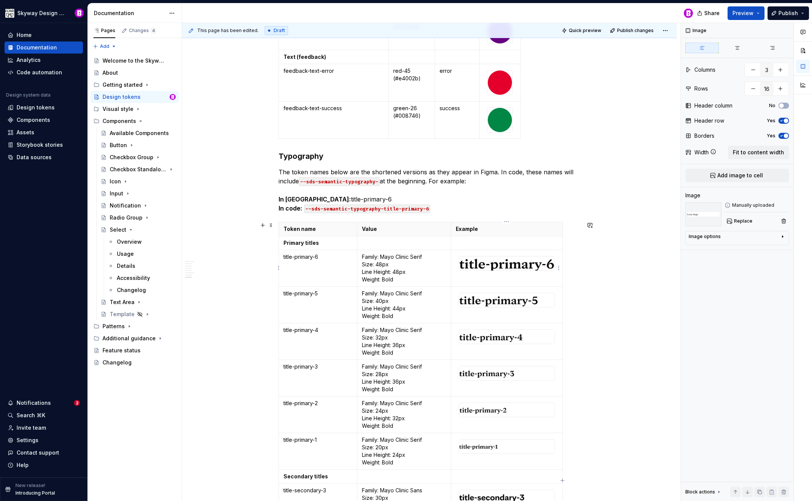
click at [516, 266] on img at bounding box center [506, 263] width 95 height 14
click at [708, 213] on img at bounding box center [704, 214] width 36 height 24
click at [755, 206] on div "Manually uploaded" at bounding box center [757, 205] width 64 height 6
click at [784, 237] on icon "button" at bounding box center [783, 236] width 6 height 6
click at [749, 224] on button "Replace" at bounding box center [740, 221] width 31 height 11
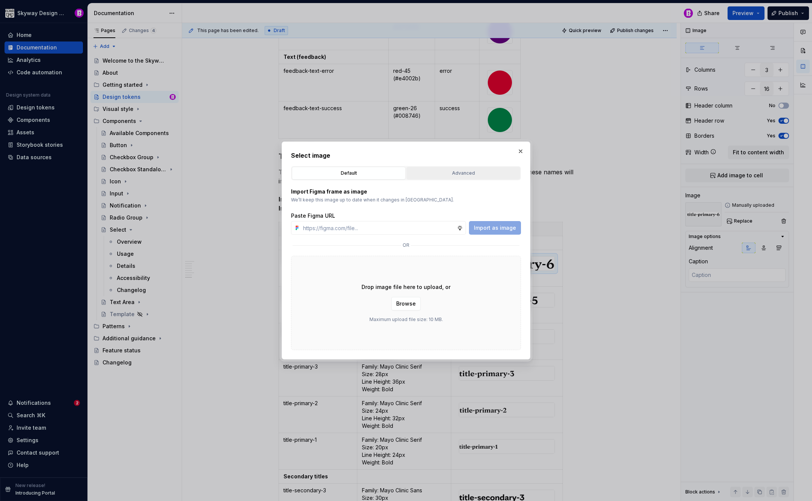
click at [472, 172] on div "Advanced" at bounding box center [463, 173] width 109 height 8
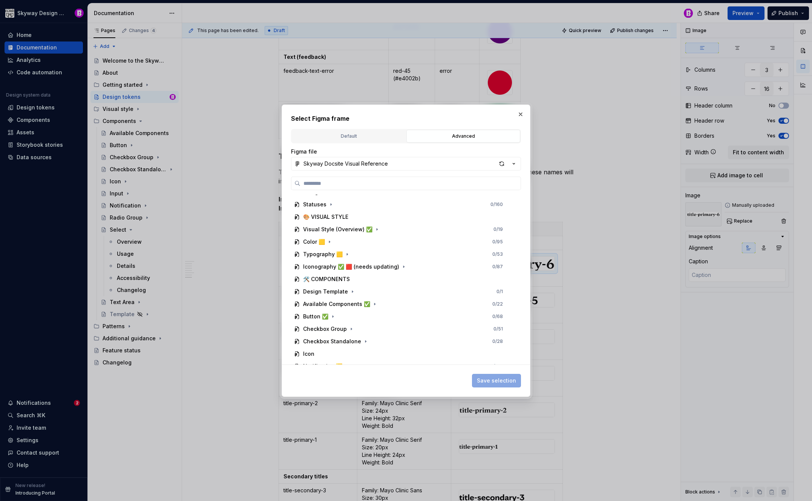
scroll to position [129, 0]
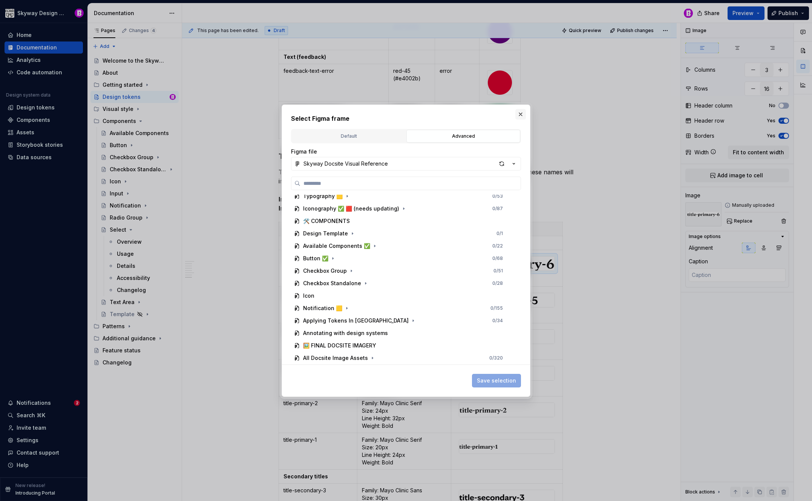
click at [521, 112] on button "button" at bounding box center [521, 114] width 11 height 11
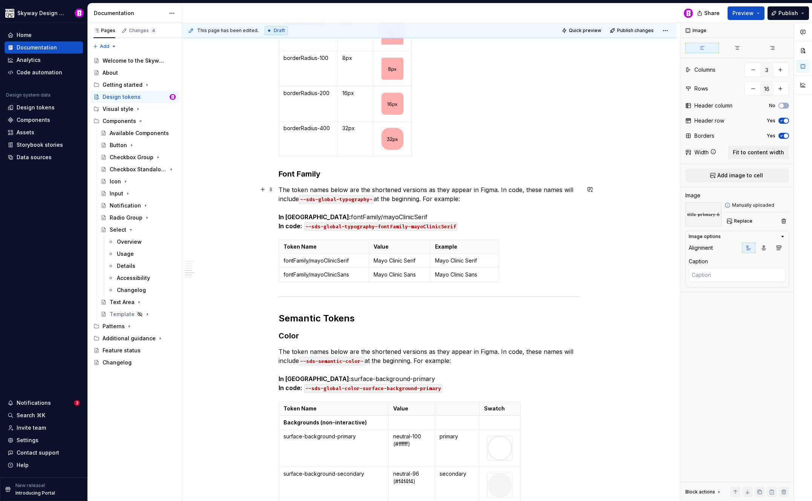
scroll to position [1760, 0]
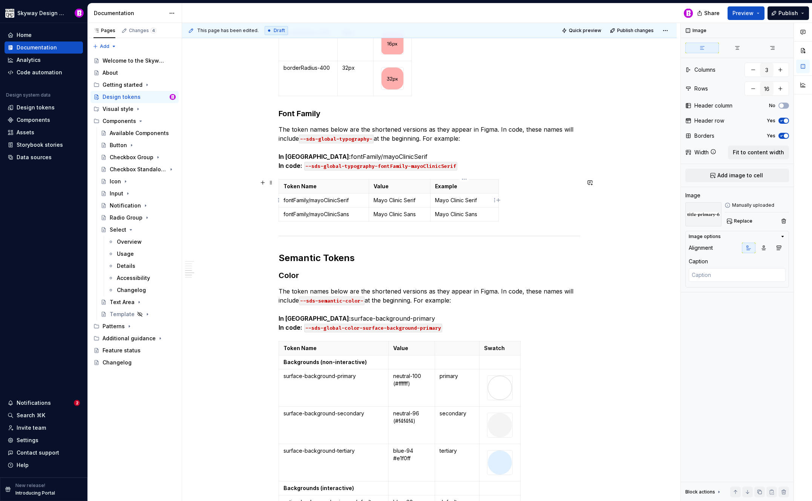
click at [482, 198] on p "Mayo Clinic Serif" at bounding box center [464, 200] width 59 height 8
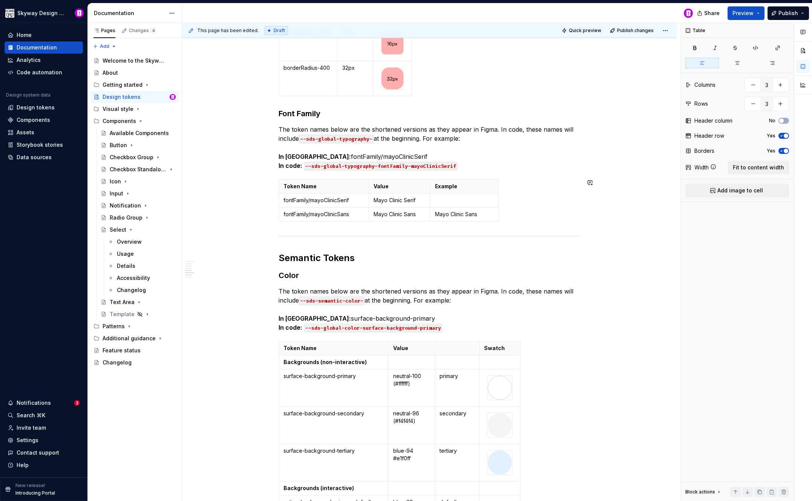
click at [481, 214] on p "Mayo Clinic Sans" at bounding box center [464, 214] width 59 height 8
click at [465, 200] on p at bounding box center [464, 200] width 59 height 8
click at [493, 199] on html "Skyway Design System Home Documentation Analytics Code automation Design system…" at bounding box center [406, 250] width 812 height 501
click at [509, 212] on div "Add image" at bounding box center [530, 214] width 49 height 8
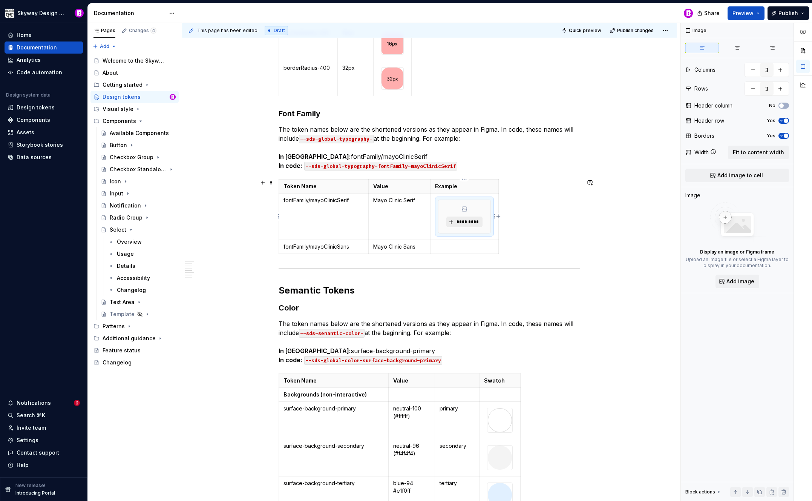
click at [473, 223] on span "*********" at bounding box center [467, 222] width 23 height 6
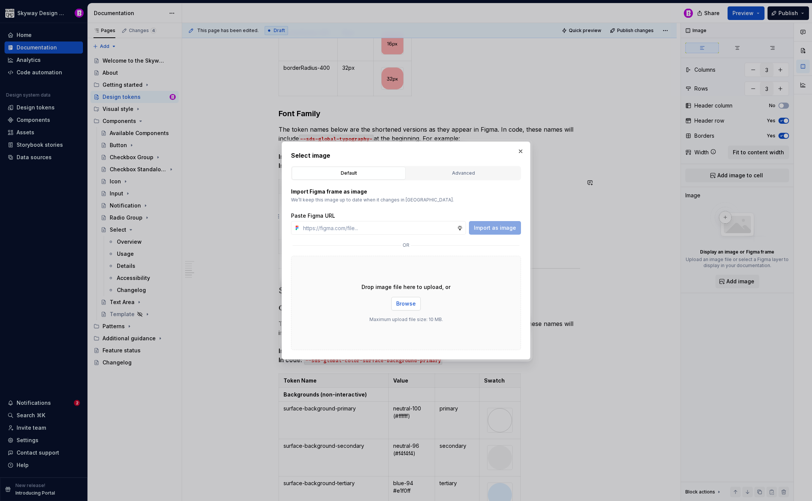
click at [410, 301] on span "Browse" at bounding box center [406, 304] width 20 height 8
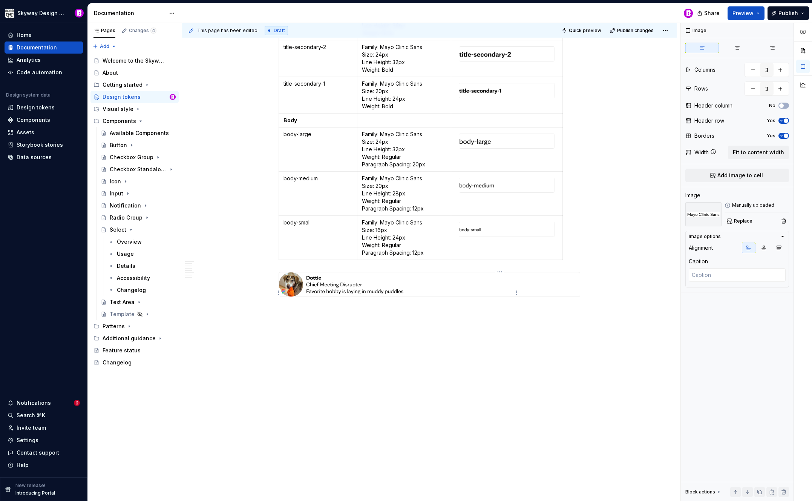
scroll to position [1835, 0]
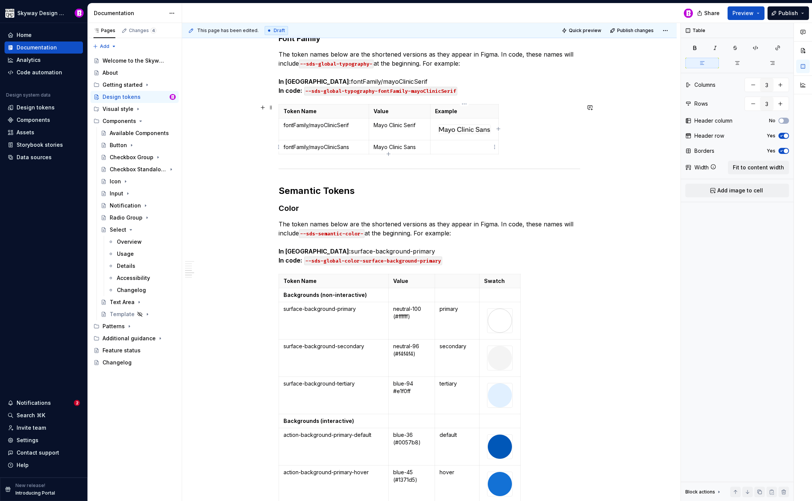
click at [464, 148] on p at bounding box center [464, 147] width 59 height 8
click at [496, 148] on html "Skyway Design System Home Documentation Analytics Code automation Design system…" at bounding box center [406, 250] width 812 height 501
click at [513, 161] on div "Add image" at bounding box center [530, 161] width 49 height 8
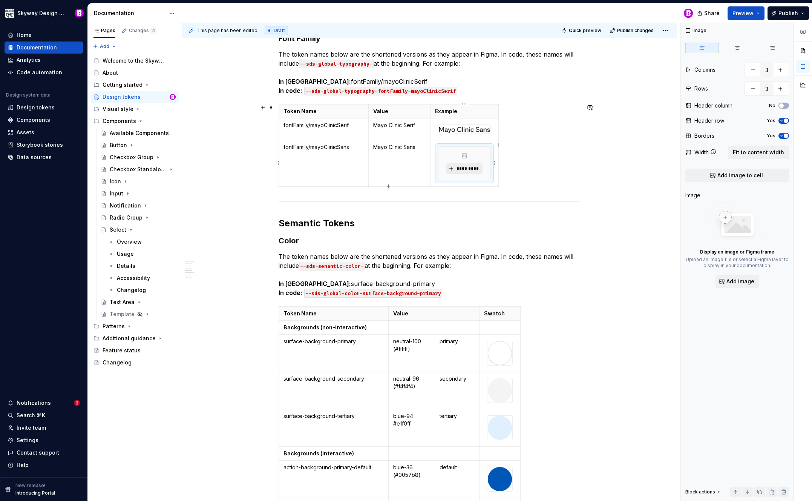
click at [467, 168] on span "*********" at bounding box center [467, 169] width 23 height 6
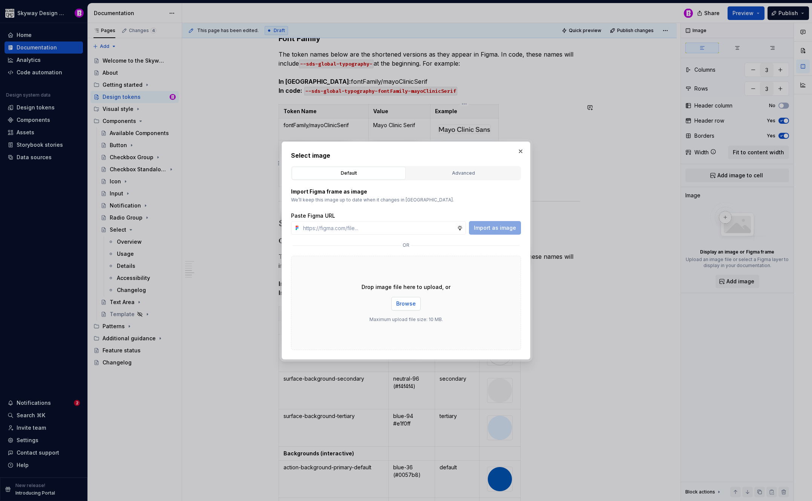
click at [411, 303] on span "Browse" at bounding box center [406, 304] width 20 height 8
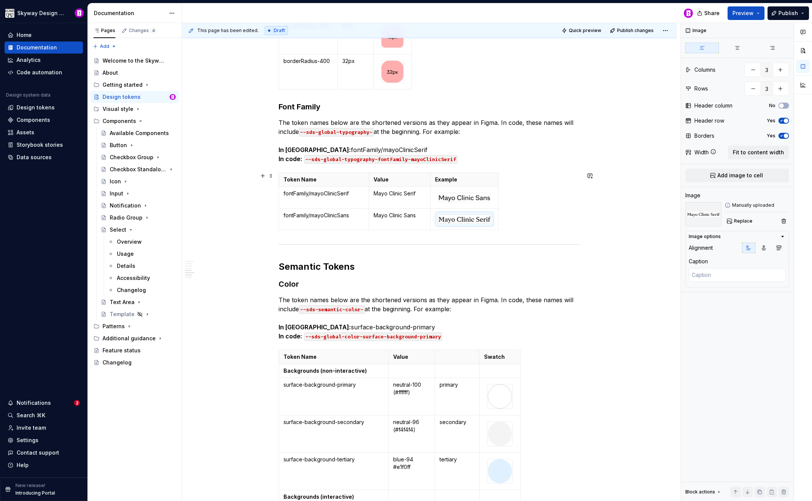
scroll to position [1762, 0]
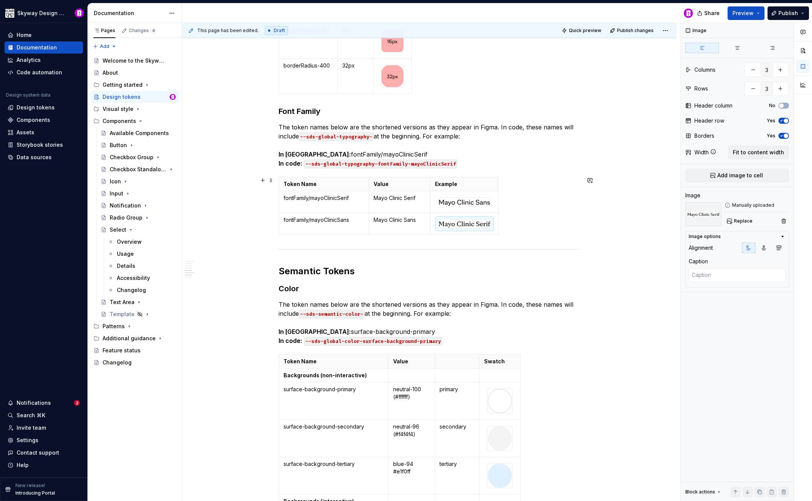
click at [566, 213] on div "Token Name Value Example fontFamily/mayoClinicSerif Mayo Clinic Serif fontFamil…" at bounding box center [430, 207] width 302 height 61
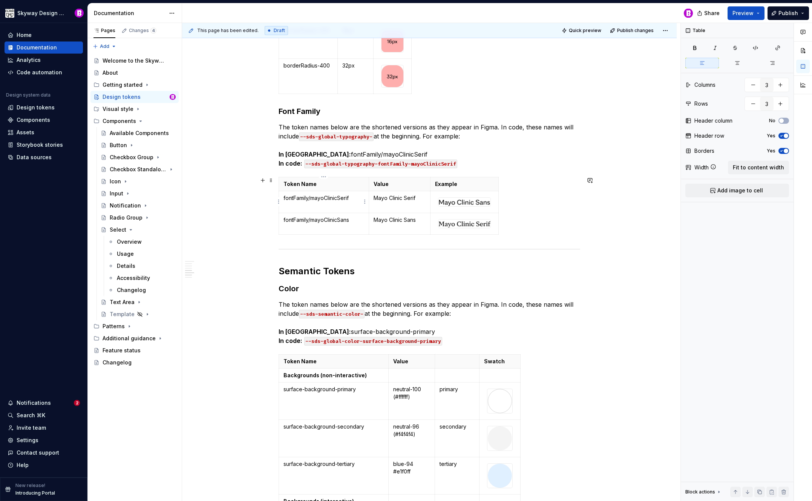
click at [353, 206] on td "fontFamily/mayoClinicSerif" at bounding box center [324, 202] width 90 height 22
click at [366, 201] on html "Skyway Design System Home Documentation Analytics Code automation Design system…" at bounding box center [406, 250] width 812 height 501
click at [365, 201] on html "Skyway Design System Home Documentation Analytics Code automation Design system…" at bounding box center [406, 250] width 812 height 501
click at [279, 202] on html "Skyway Design System Home Documentation Analytics Code automation Design system…" at bounding box center [406, 250] width 812 height 501
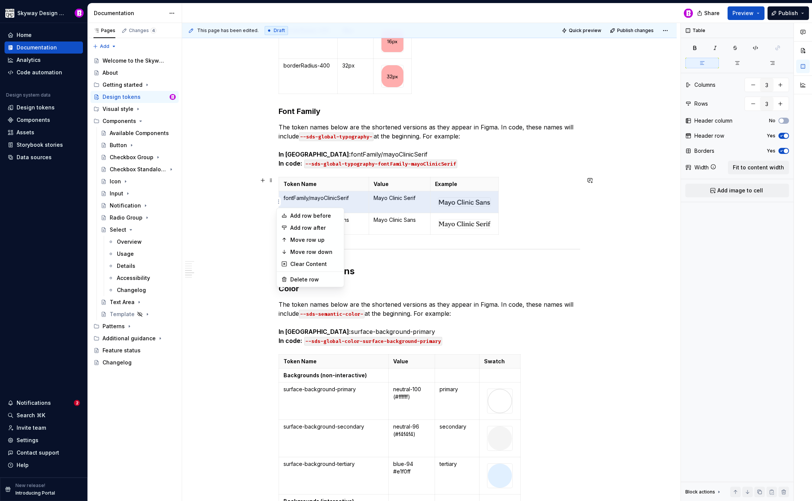
click at [575, 223] on html "Skyway Design System Home Documentation Analytics Code automation Design system…" at bounding box center [406, 250] width 812 height 501
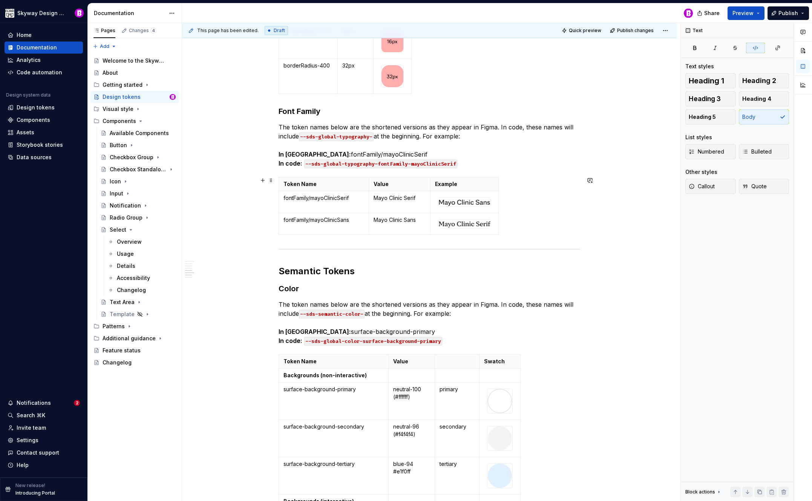
type textarea "*"
